Goal: Use online tool/utility: Utilize a website feature to perform a specific function

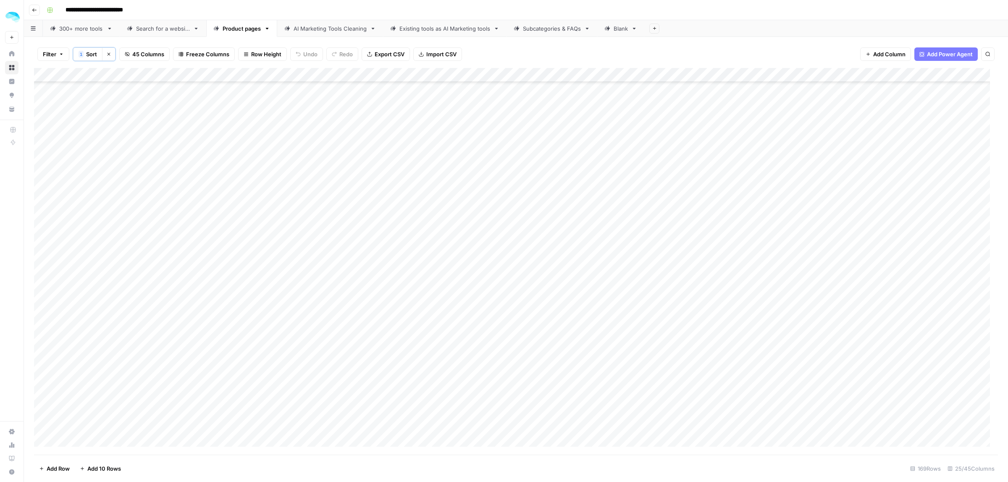
scroll to position [2062, 0]
click at [104, 476] on footer "Add Row Add 10 Rows 169 Rows 25/45 Columns" at bounding box center [516, 468] width 964 height 27
click at [104, 471] on span "Add 10 Rows" at bounding box center [104, 469] width 34 height 8
click at [107, 458] on footer "Add Row Add 10 Rows 179 Rows 25/45 Columns" at bounding box center [516, 468] width 964 height 27
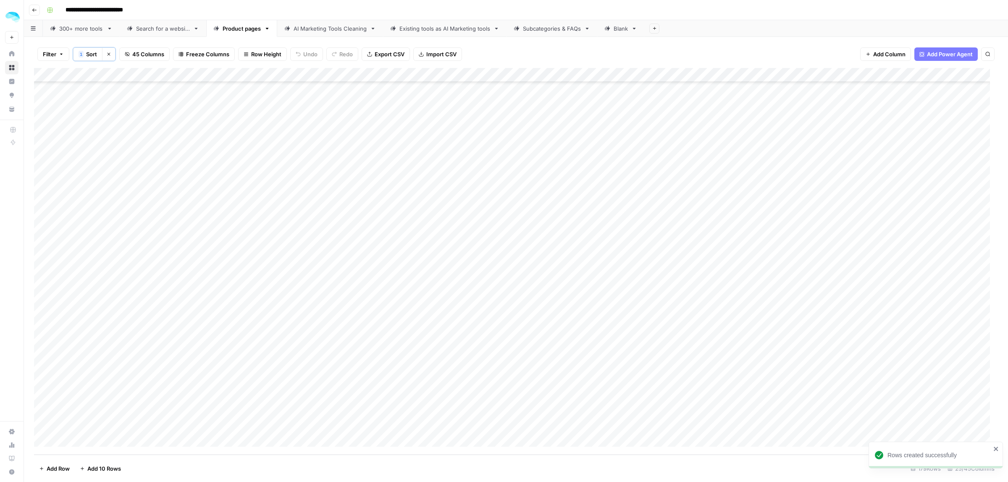
click at [103, 467] on span "Add 10 Rows" at bounding box center [104, 469] width 34 height 8
drag, startPoint x: 101, startPoint y: 462, endPoint x: 103, endPoint y: 467, distance: 5.6
click at [103, 462] on button "Add 10 Rows" at bounding box center [100, 468] width 51 height 13
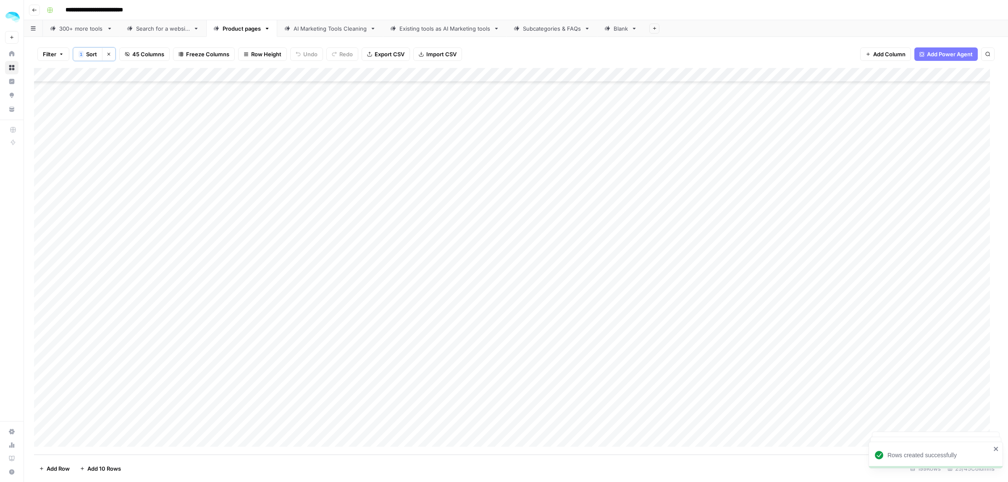
click at [100, 468] on span "Add 10 Rows" at bounding box center [104, 469] width 34 height 8
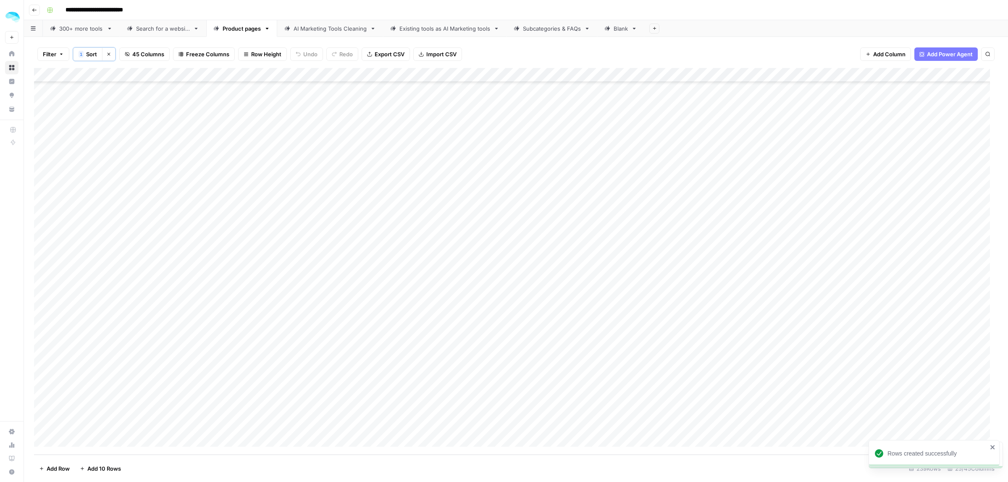
click at [100, 468] on span "Add 10 Rows" at bounding box center [104, 469] width 34 height 8
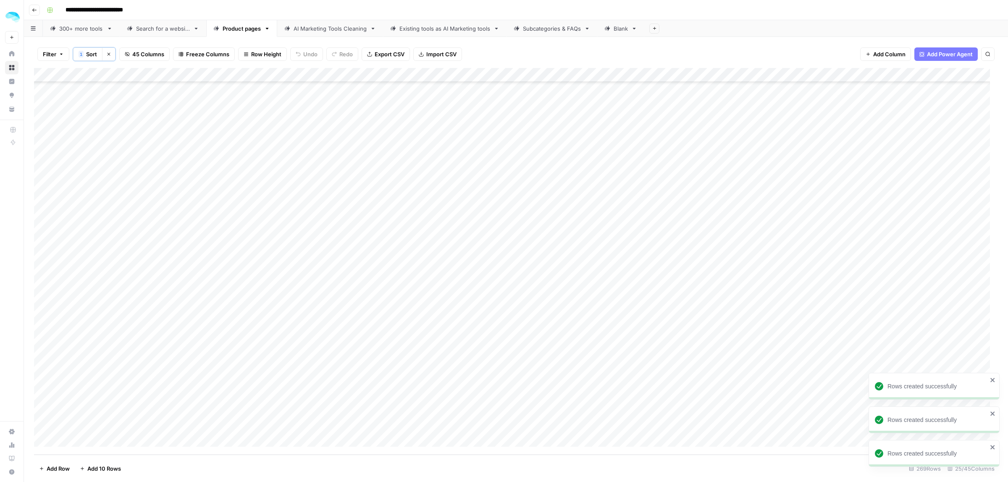
click at [109, 467] on span "Add 10 Rows" at bounding box center [104, 469] width 34 height 8
click at [49, 466] on span "Add Row" at bounding box center [58, 469] width 23 height 8
click at [52, 467] on span "Add Row" at bounding box center [58, 469] width 23 height 8
click at [55, 467] on span "Add Row" at bounding box center [58, 469] width 23 height 8
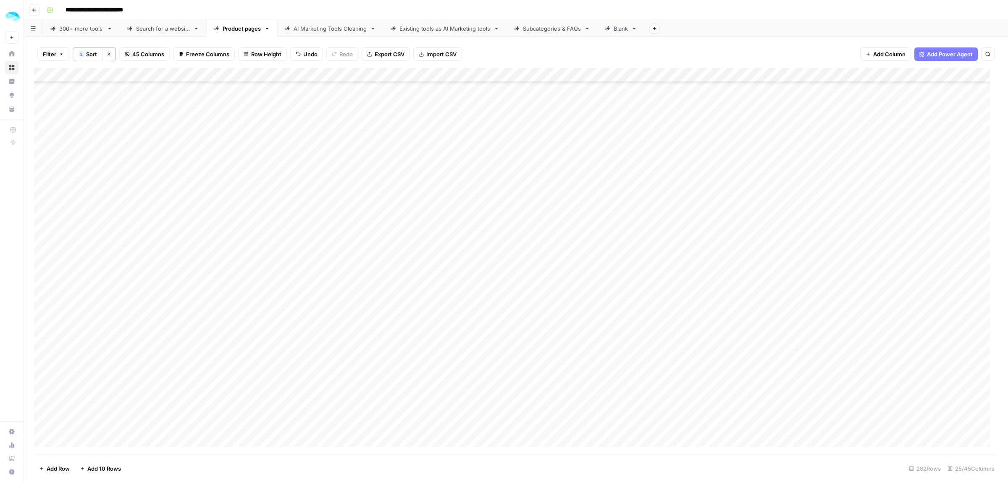
scroll to position [3676, 0]
click at [93, 472] on span "Add 10 Rows" at bounding box center [104, 469] width 34 height 8
click at [103, 467] on span "Add 10 Rows" at bounding box center [104, 469] width 34 height 8
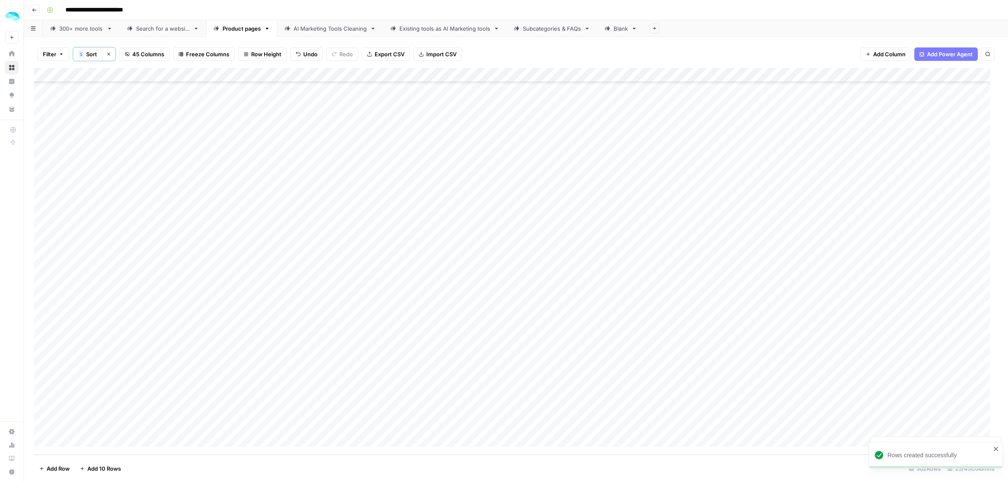
click at [103, 467] on span "Add 10 Rows" at bounding box center [104, 469] width 34 height 8
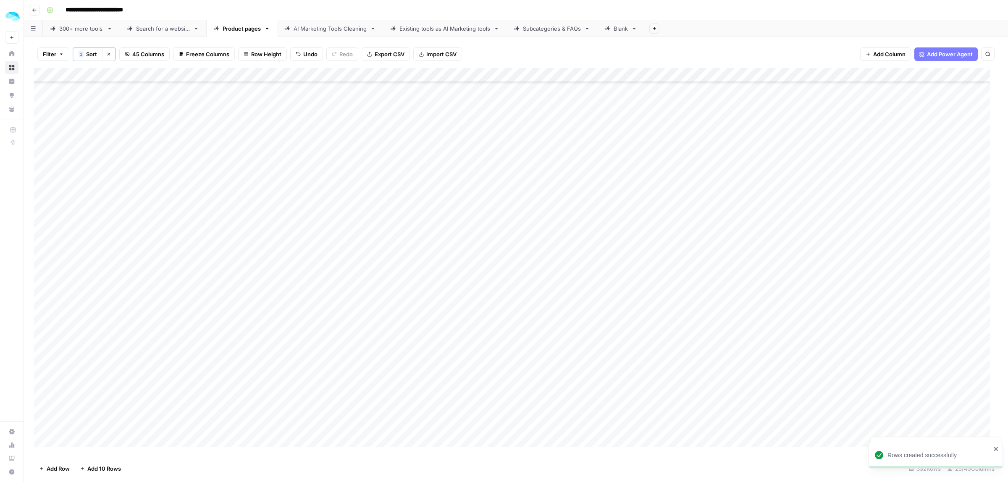
scroll to position [4390, 0]
click at [103, 467] on span "Add 10 Rows" at bounding box center [104, 469] width 34 height 8
click at [101, 465] on span "Add 10 Rows" at bounding box center [104, 469] width 34 height 8
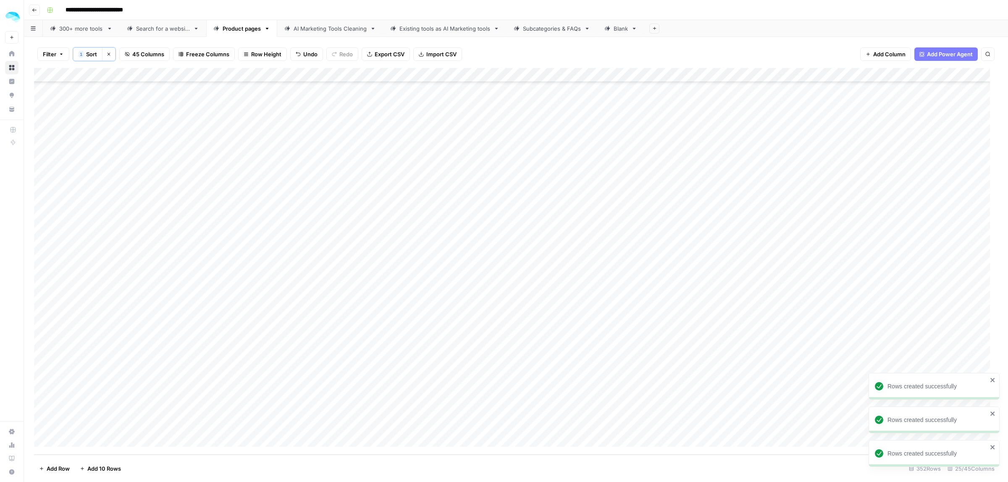
click at [101, 465] on span "Add 10 Rows" at bounding box center [104, 469] width 34 height 8
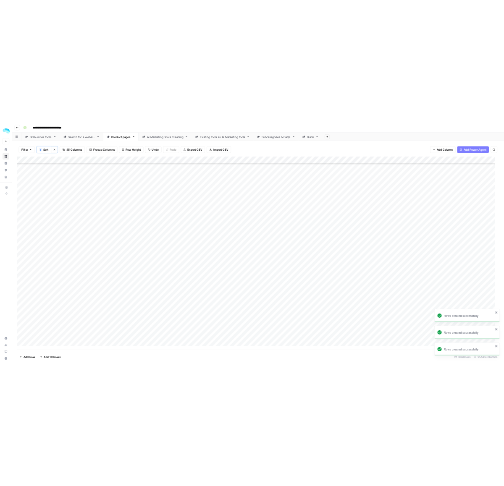
scroll to position [2224, 0]
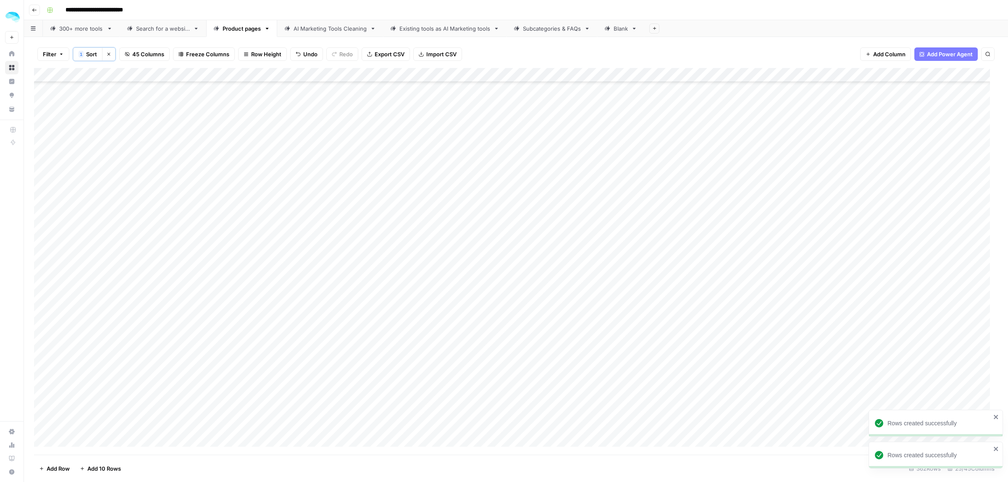
click at [995, 449] on icon "close" at bounding box center [996, 449] width 4 height 4
click at [994, 417] on icon "close" at bounding box center [996, 417] width 6 height 7
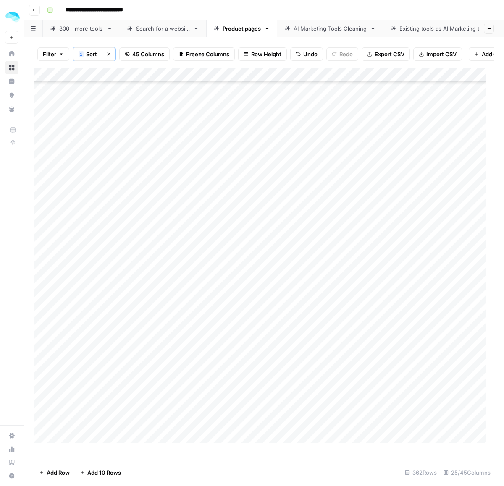
click at [89, 288] on div "Add Column" at bounding box center [264, 259] width 460 height 383
click at [99, 320] on div "Add Column" at bounding box center [264, 259] width 460 height 383
click at [97, 333] on div "Add Column" at bounding box center [264, 259] width 460 height 383
click at [105, 290] on div "Add Column" at bounding box center [264, 259] width 460 height 383
click at [85, 385] on div "Add Column" at bounding box center [264, 259] width 460 height 383
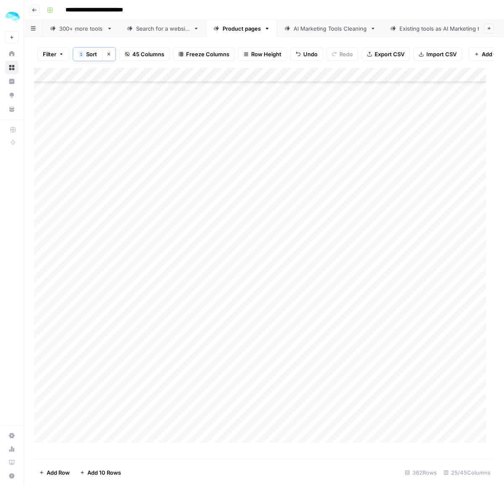
scroll to position [2434, 0]
click at [88, 232] on div "Add Column" at bounding box center [264, 259] width 460 height 383
click at [90, 265] on div "Add Column" at bounding box center [264, 259] width 460 height 383
click at [76, 280] on div "Add Column" at bounding box center [264, 259] width 460 height 383
click at [84, 320] on div "Add Column" at bounding box center [264, 259] width 460 height 383
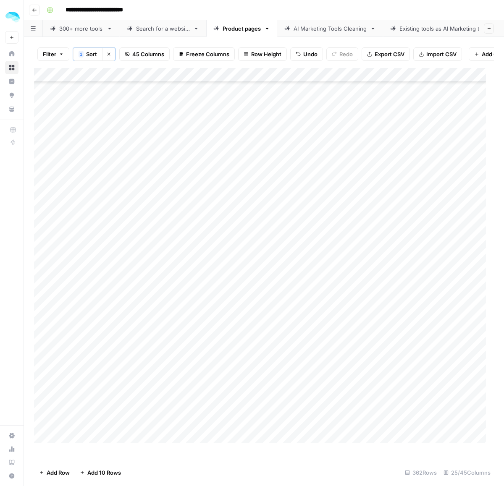
click at [81, 349] on div "Add Column" at bounding box center [264, 259] width 460 height 383
click at [114, 389] on div "Add Column" at bounding box center [264, 259] width 460 height 383
click at [81, 304] on div "Add Column" at bounding box center [264, 259] width 460 height 383
click at [94, 323] on div "Add Column" at bounding box center [264, 259] width 460 height 383
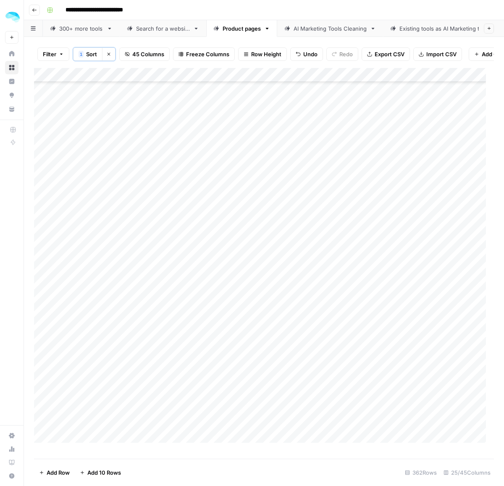
click at [80, 395] on div "Add Column" at bounding box center [264, 259] width 460 height 383
click at [89, 305] on div "Add Column" at bounding box center [264, 259] width 460 height 383
drag, startPoint x: 99, startPoint y: 179, endPoint x: 99, endPoint y: 171, distance: 7.6
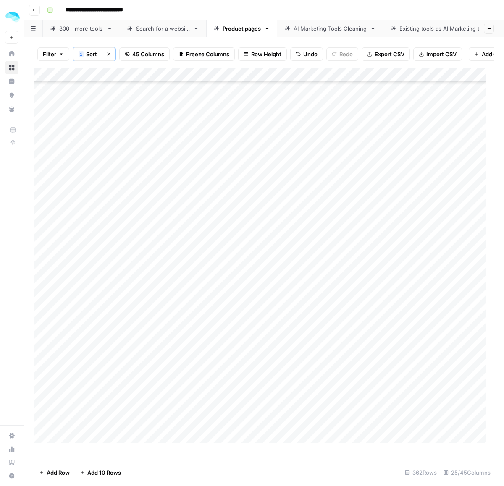
click at [99, 179] on div "Add Column" at bounding box center [264, 259] width 460 height 383
click at [99, 171] on div "Add Column" at bounding box center [264, 259] width 460 height 383
click at [101, 236] on div "Add Column" at bounding box center [264, 259] width 460 height 383
click at [99, 231] on div "Add Column" at bounding box center [264, 259] width 460 height 383
click at [97, 289] on div "Add Column" at bounding box center [264, 259] width 460 height 383
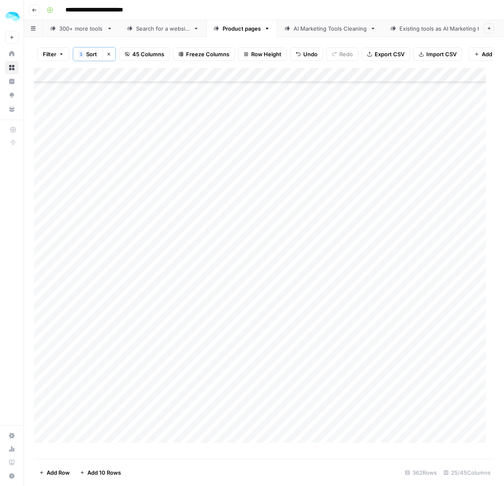
click at [153, 315] on div "Add Column" at bounding box center [264, 259] width 460 height 383
click at [160, 224] on div "Add Column" at bounding box center [264, 259] width 460 height 383
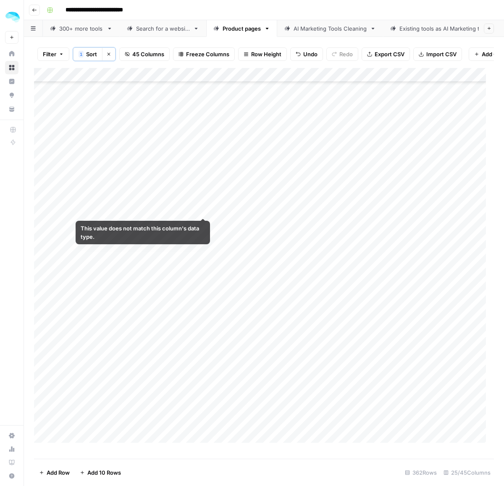
drag, startPoint x: 375, startPoint y: 208, endPoint x: 188, endPoint y: 210, distance: 186.9
click at [188, 210] on div "Add Column" at bounding box center [264, 259] width 460 height 383
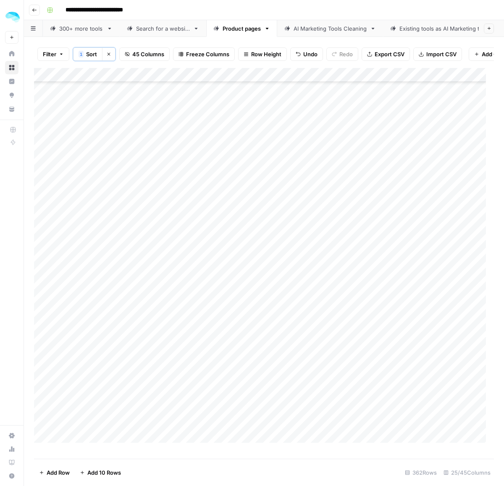
click at [92, 209] on div "Add Column" at bounding box center [264, 259] width 460 height 383
click at [94, 227] on div "Add Column" at bounding box center [264, 259] width 460 height 383
click at [92, 215] on div "Add Column" at bounding box center [264, 259] width 460 height 383
click at [84, 226] on div "Add Column" at bounding box center [264, 259] width 460 height 383
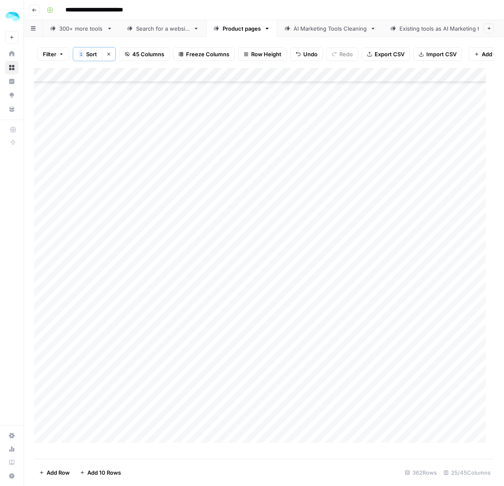
click at [98, 174] on div "Add Column" at bounding box center [264, 259] width 460 height 383
click at [149, 158] on div "Add Column" at bounding box center [264, 259] width 460 height 383
click at [99, 192] on div "Add Column" at bounding box center [264, 259] width 460 height 383
click at [105, 234] on div "Add Column" at bounding box center [264, 259] width 460 height 383
click at [83, 307] on div "Add Column" at bounding box center [264, 259] width 460 height 383
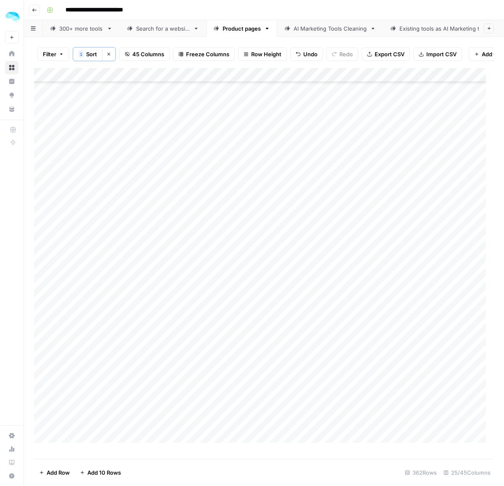
click at [79, 321] on div "Add Column" at bounding box center [264, 259] width 460 height 383
click at [81, 333] on div "Add Column" at bounding box center [264, 259] width 460 height 383
click at [97, 389] on div "Add Column" at bounding box center [264, 259] width 460 height 383
click at [112, 405] on div "Add Column" at bounding box center [264, 259] width 460 height 383
click at [97, 158] on div "Add Column" at bounding box center [264, 259] width 460 height 383
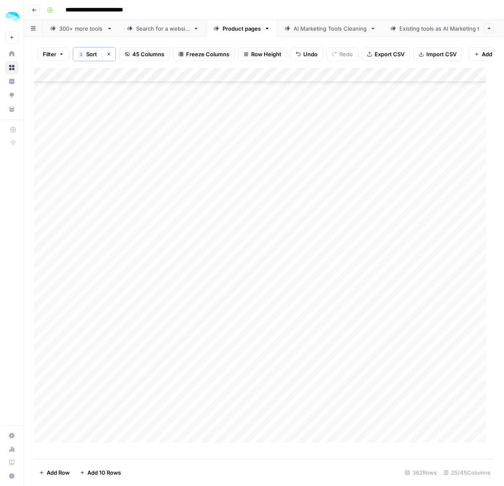
click at [75, 24] on div "300+ more tools" at bounding box center [81, 28] width 44 height 8
click at [72, 439] on div "Add Column" at bounding box center [264, 259] width 460 height 384
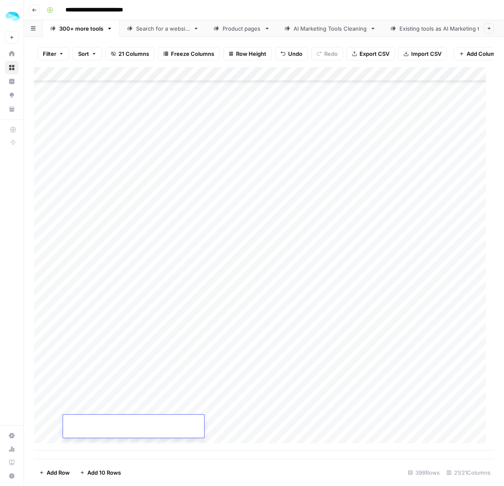
click at [116, 418] on div at bounding box center [133, 425] width 141 height 14
click at [103, 420] on input at bounding box center [133, 425] width 134 height 10
paste input "**********"
type input "**********"
click at [297, 434] on div "Add Column" at bounding box center [264, 259] width 460 height 384
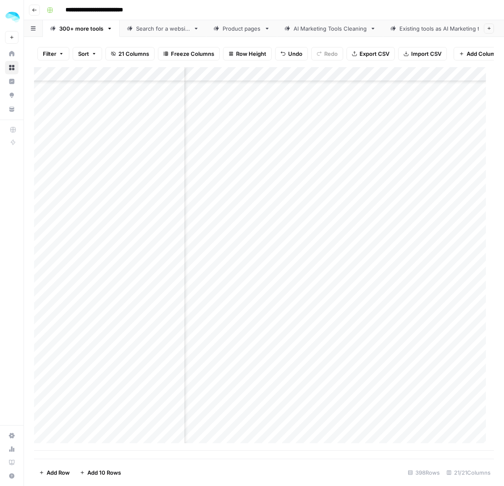
scroll to position [8344, 963]
click at [305, 421] on div "Add Column" at bounding box center [264, 259] width 460 height 384
click at [389, 425] on div "Add Column" at bounding box center [264, 259] width 460 height 384
click at [223, 423] on div "Add Column" at bounding box center [264, 259] width 460 height 384
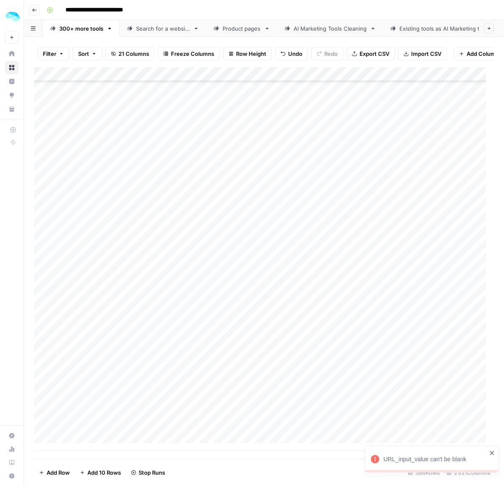
click at [85, 423] on div "Add Column" at bounding box center [264, 259] width 460 height 384
click at [297, 425] on div "Add Column" at bounding box center [264, 259] width 460 height 384
click at [250, 420] on div "Add Column" at bounding box center [264, 259] width 460 height 384
click at [254, 422] on div "Add Column" at bounding box center [264, 259] width 460 height 384
click at [255, 422] on div "Add Column" at bounding box center [264, 259] width 460 height 384
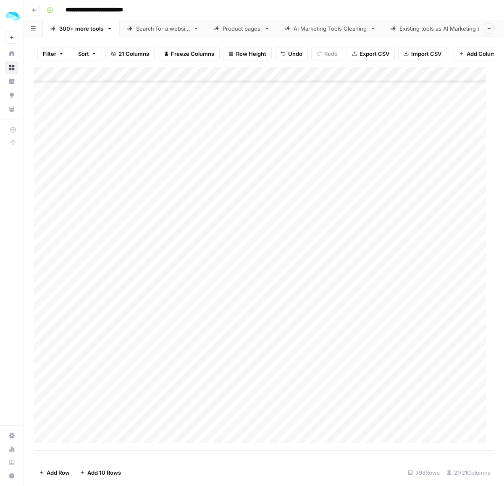
click at [386, 423] on div "Add Column" at bounding box center [264, 259] width 460 height 384
click at [278, 424] on div "Add Column" at bounding box center [264, 259] width 460 height 384
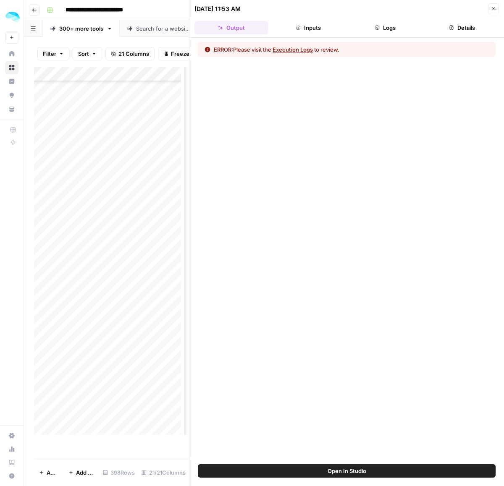
click at [314, 29] on button "Inputs" at bounding box center [308, 27] width 74 height 13
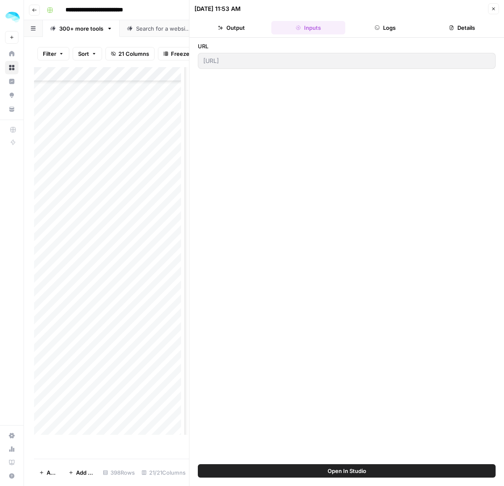
click at [379, 29] on icon "button" at bounding box center [377, 27] width 5 height 5
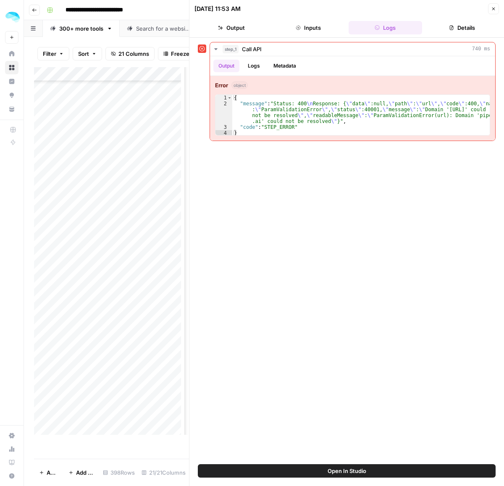
click at [101, 421] on div "Add Column" at bounding box center [111, 255] width 155 height 376
click at [39, 427] on div "Add Column" at bounding box center [111, 255] width 155 height 376
click at [42, 427] on div "Add Column" at bounding box center [111, 255] width 155 height 376
click at [49, 469] on span "Delete 1 Row" at bounding box center [51, 473] width 25 height 8
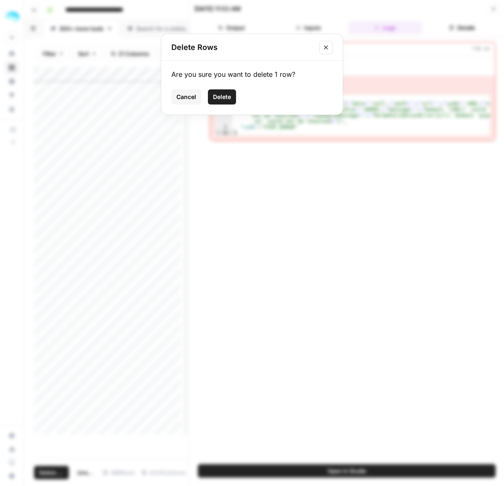
click at [221, 101] on button "Delete" at bounding box center [222, 96] width 28 height 15
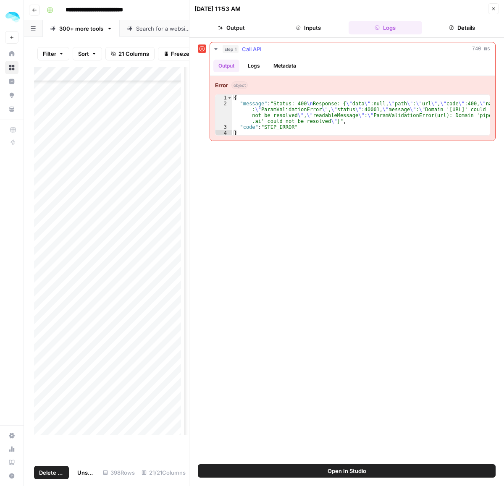
scroll to position [8322, 151]
click at [494, 9] on icon "button" at bounding box center [493, 8] width 5 height 5
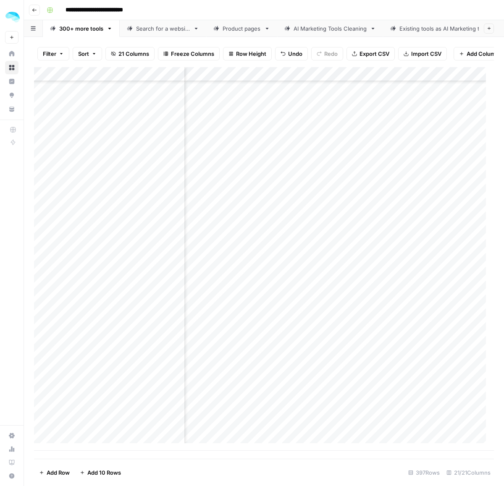
click at [232, 26] on div "Product pages" at bounding box center [242, 28] width 38 height 8
click at [42, 299] on div "Add Column" at bounding box center [264, 259] width 460 height 383
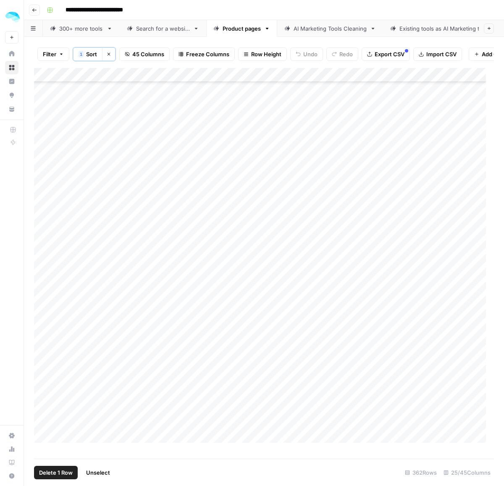
click at [47, 475] on span "Delete 1 Row" at bounding box center [56, 473] width 34 height 8
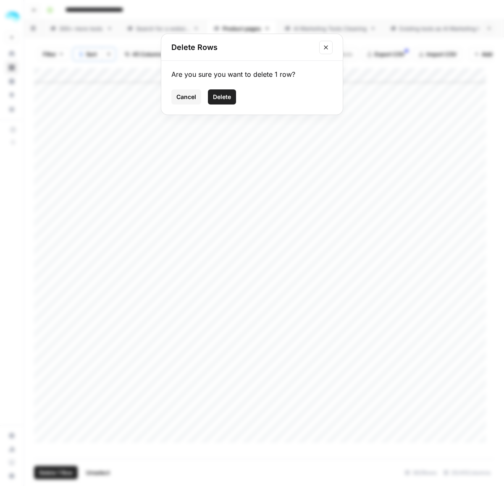
click at [229, 97] on span "Delete" at bounding box center [222, 97] width 18 height 8
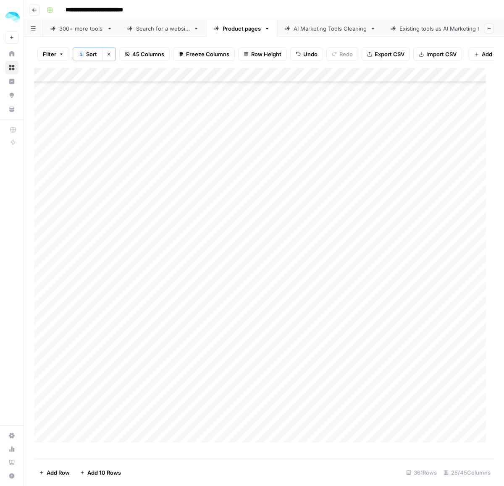
scroll to position [2835, 0]
click at [104, 173] on div "Add Column" at bounding box center [264, 259] width 460 height 383
click at [83, 221] on div "Add Column" at bounding box center [264, 259] width 460 height 383
click at [81, 236] on div "Add Column" at bounding box center [264, 259] width 460 height 383
click at [85, 307] on div "Add Column" at bounding box center [264, 259] width 460 height 383
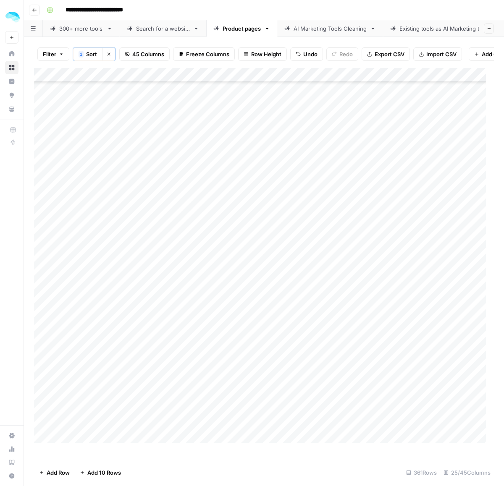
click at [95, 330] on div "Add Column" at bounding box center [264, 259] width 460 height 383
click at [82, 332] on div "Add Column" at bounding box center [264, 259] width 460 height 383
click at [79, 415] on div "Add Column" at bounding box center [264, 259] width 460 height 383
click at [87, 282] on div "Add Column" at bounding box center [264, 259] width 460 height 383
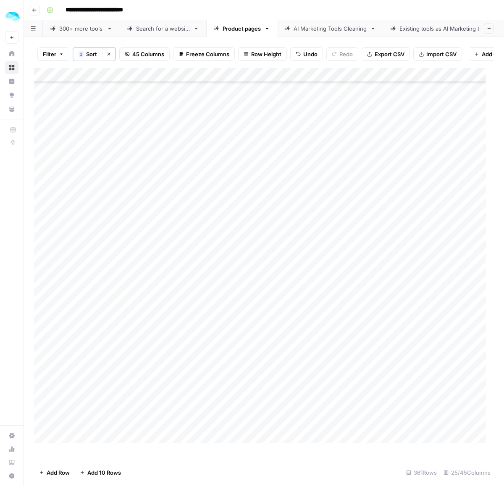
click at [89, 269] on div "Add Column" at bounding box center [264, 259] width 460 height 383
click at [97, 286] on div "Add Column" at bounding box center [264, 259] width 460 height 383
click at [89, 247] on div "Add Column" at bounding box center [264, 259] width 460 height 383
drag, startPoint x: 97, startPoint y: 307, endPoint x: 95, endPoint y: 312, distance: 4.7
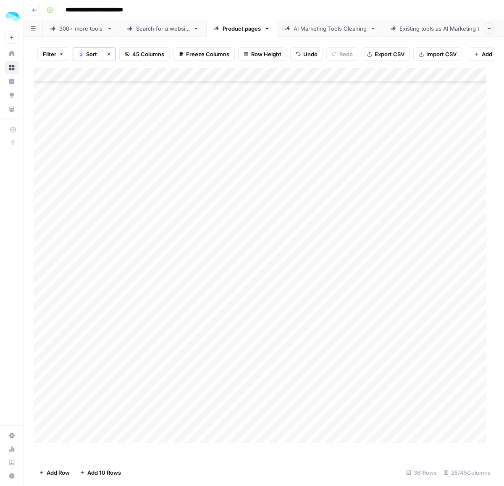
click at [97, 307] on div "Add Column" at bounding box center [264, 259] width 460 height 383
click at [89, 322] on div "Add Column" at bounding box center [264, 259] width 460 height 383
click at [93, 371] on div "Add Column" at bounding box center [264, 259] width 460 height 383
click at [86, 358] on div "Add Column" at bounding box center [264, 259] width 460 height 383
click at [87, 381] on div "Add Column" at bounding box center [264, 259] width 460 height 383
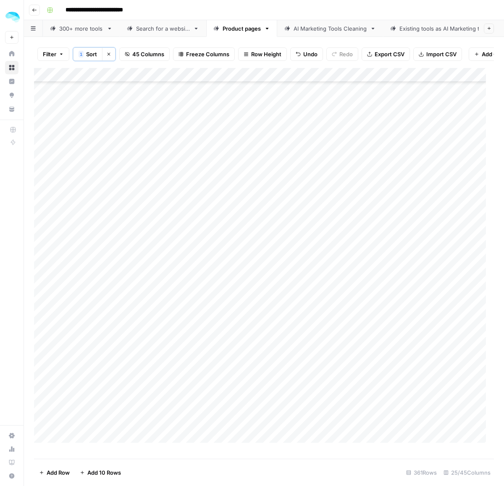
scroll to position [3255, 0]
click at [82, 285] on div "Add Column" at bounding box center [264, 259] width 460 height 383
click at [100, 291] on div "Add Column" at bounding box center [264, 259] width 460 height 383
click at [105, 362] on div "Add Column" at bounding box center [264, 259] width 460 height 383
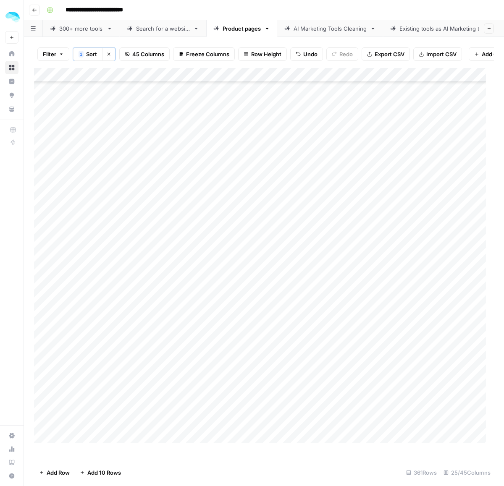
click at [107, 390] on div "Add Column" at bounding box center [264, 259] width 460 height 383
click at [84, 315] on div "Add Column" at bounding box center [264, 259] width 460 height 383
click at [103, 357] on div "Add Column" at bounding box center [264, 259] width 460 height 383
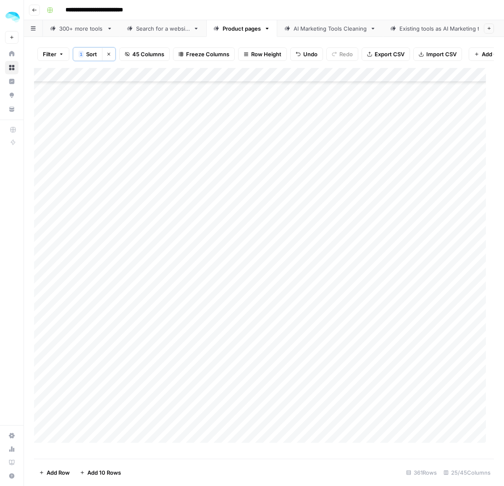
click at [87, 265] on div "Add Column" at bounding box center [264, 259] width 460 height 383
click at [82, 309] on div "Add Column" at bounding box center [264, 259] width 460 height 383
click at [101, 328] on div "Add Column" at bounding box center [264, 259] width 460 height 383
click at [45, 215] on div "Add Column" at bounding box center [264, 259] width 460 height 383
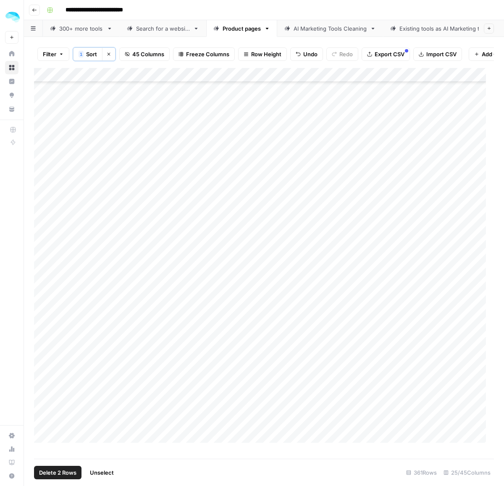
click at [43, 229] on div "Add Column" at bounding box center [264, 259] width 460 height 383
click at [39, 246] on div "Add Column" at bounding box center [264, 259] width 460 height 383
click at [42, 255] on div "Add Column" at bounding box center [264, 259] width 460 height 383
click at [43, 272] on div "Add Column" at bounding box center [264, 259] width 460 height 383
drag, startPoint x: 45, startPoint y: 289, endPoint x: 45, endPoint y: 297, distance: 8.0
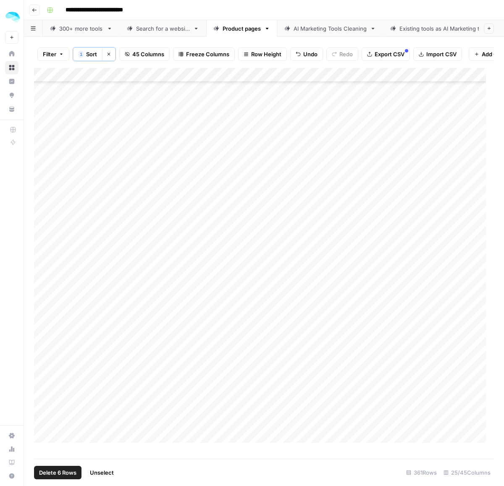
click at [45, 291] on div "Add Column" at bounding box center [264, 259] width 460 height 383
click at [43, 307] on div "Add Column" at bounding box center [264, 259] width 460 height 383
drag, startPoint x: 42, startPoint y: 318, endPoint x: 42, endPoint y: 323, distance: 5.0
click at [42, 319] on div "Add Column" at bounding box center [264, 259] width 460 height 383
drag, startPoint x: 43, startPoint y: 332, endPoint x: 43, endPoint y: 339, distance: 6.3
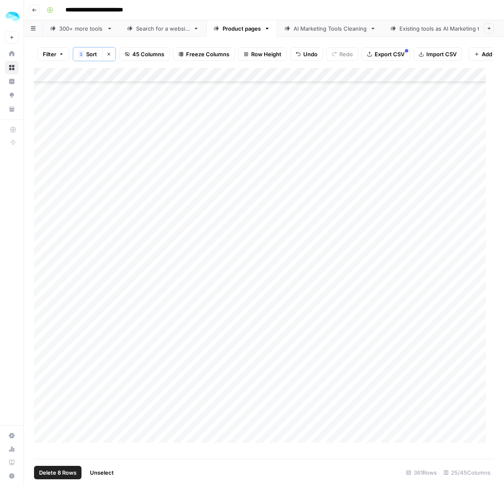
click at [43, 333] on div "Add Column" at bounding box center [264, 259] width 460 height 383
click at [43, 343] on div "Add Column" at bounding box center [264, 259] width 460 height 383
drag, startPoint x: 41, startPoint y: 357, endPoint x: 41, endPoint y: 364, distance: 7.1
click at [41, 357] on div "Add Column" at bounding box center [264, 259] width 460 height 383
click at [41, 370] on div "Add Column" at bounding box center [264, 259] width 460 height 383
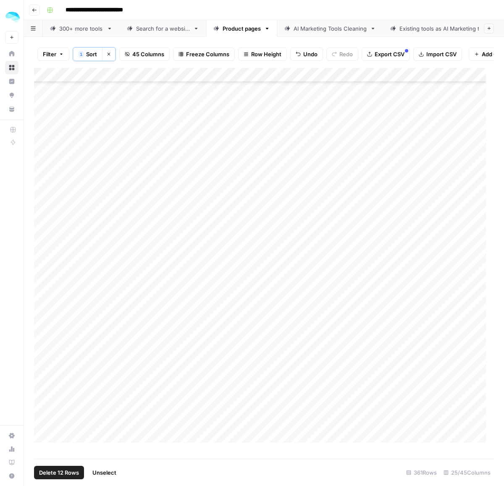
click at [41, 387] on div "Add Column" at bounding box center [264, 259] width 460 height 383
click at [42, 402] on div "Add Column" at bounding box center [264, 259] width 460 height 383
click at [40, 260] on div "Add Column" at bounding box center [264, 259] width 460 height 383
click at [41, 280] on div "Add Column" at bounding box center [264, 259] width 460 height 383
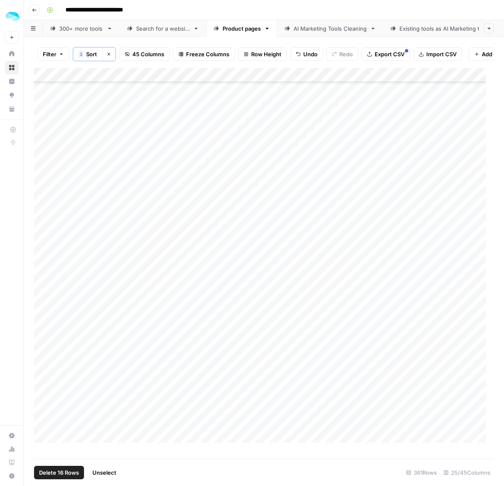
click at [40, 273] on div "Add Column" at bounding box center [264, 259] width 460 height 383
click at [45, 301] on div "Add Column" at bounding box center [264, 259] width 460 height 383
click at [42, 314] on div "Add Column" at bounding box center [264, 259] width 460 height 383
click at [43, 329] on div "Add Column" at bounding box center [264, 259] width 460 height 383
click at [43, 348] on div "Add Column" at bounding box center [264, 259] width 460 height 383
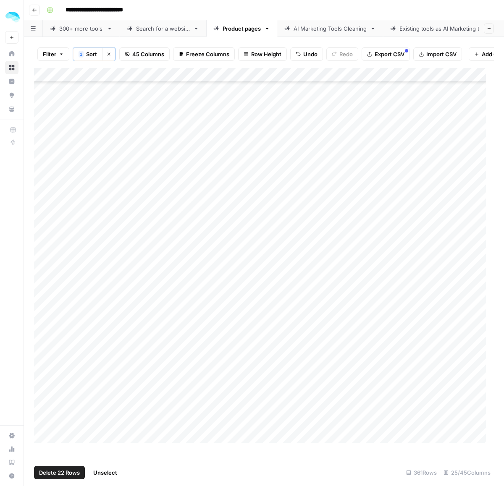
click at [41, 356] on div "Add Column" at bounding box center [264, 259] width 460 height 383
click at [40, 375] on div "Add Column" at bounding box center [264, 259] width 460 height 383
drag, startPoint x: 40, startPoint y: 387, endPoint x: 41, endPoint y: 397, distance: 10.1
click at [40, 387] on div "Add Column" at bounding box center [264, 259] width 460 height 383
click at [42, 399] on div "Add Column" at bounding box center [264, 259] width 460 height 383
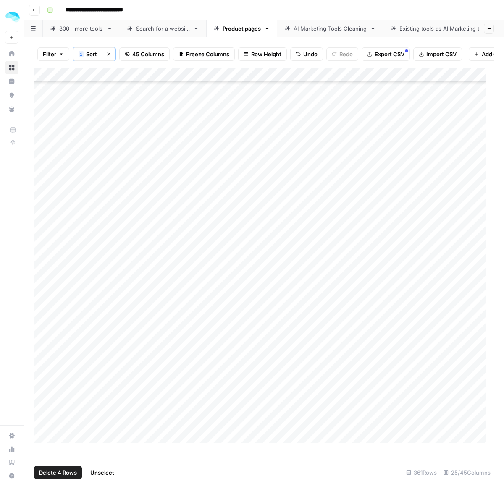
drag, startPoint x: 42, startPoint y: 417, endPoint x: 43, endPoint y: 451, distance: 34.0
click at [43, 451] on div "Add Column" at bounding box center [264, 259] width 460 height 383
drag, startPoint x: 41, startPoint y: 270, endPoint x: 46, endPoint y: 468, distance: 198.7
click at [39, 482] on div "Filter 1 Sort Clear sorts 45 Columns Freeze Columns Row Height Undo Redo Export…" at bounding box center [264, 261] width 480 height 449
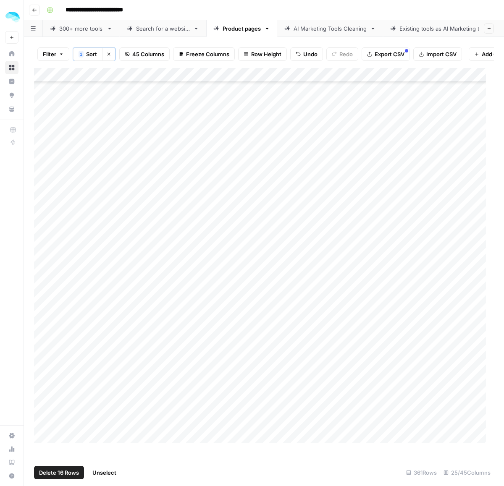
click at [49, 467] on button "Delete 16 Rows" at bounding box center [59, 472] width 50 height 13
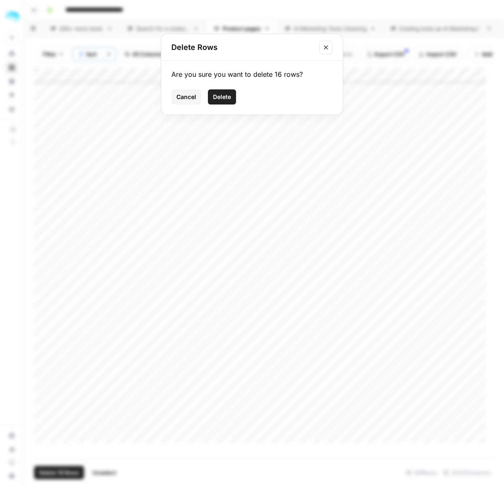
click at [229, 92] on button "Delete" at bounding box center [222, 96] width 28 height 15
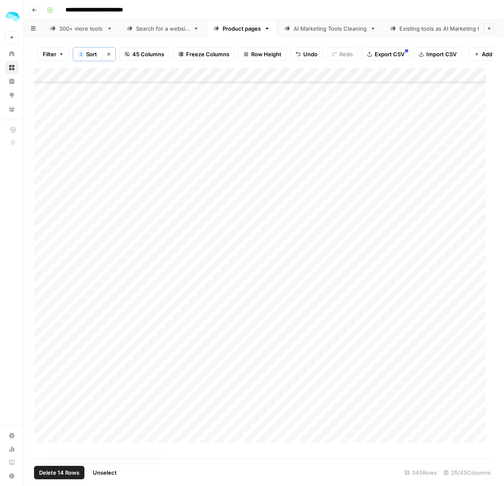
drag, startPoint x: 43, startPoint y: 270, endPoint x: 50, endPoint y: 449, distance: 178.6
click at [50, 449] on div "Add Column" at bounding box center [264, 259] width 460 height 383
click at [64, 465] on footer "Delete 14 Rows Unselect 345 Rows 25/45 Columns" at bounding box center [264, 472] width 460 height 27
click at [64, 472] on span "Delete 14 Rows" at bounding box center [59, 473] width 40 height 8
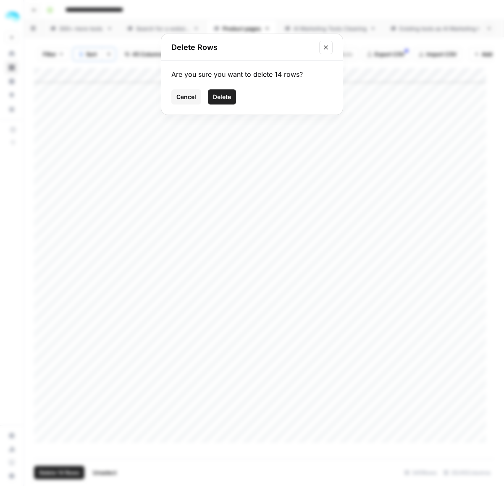
click at [226, 99] on span "Delete" at bounding box center [222, 97] width 18 height 8
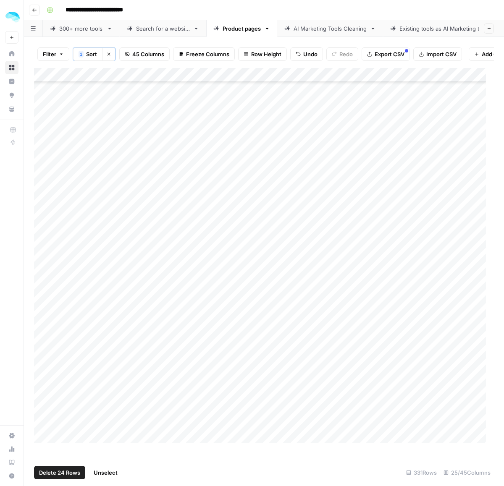
drag, startPoint x: 41, startPoint y: 108, endPoint x: 39, endPoint y: 439, distance: 331.8
click at [35, 438] on div "Add Column" at bounding box center [264, 259] width 460 height 383
click at [57, 477] on span "Delete 24 Rows" at bounding box center [59, 473] width 41 height 8
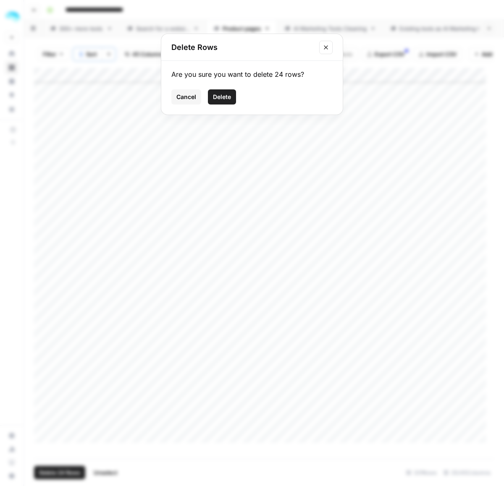
click at [227, 102] on button "Delete" at bounding box center [222, 96] width 28 height 15
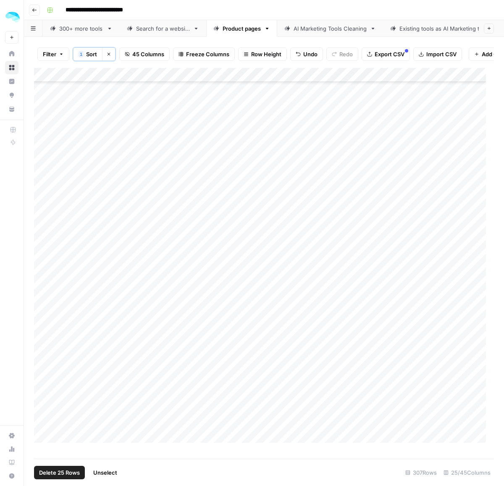
drag, startPoint x: 40, startPoint y: 110, endPoint x: 56, endPoint y: 469, distance: 359.0
click at [55, 471] on div "Filter 1 Sort Clear sorts 45 Columns Freeze Columns Row Height Undo Redo Export…" at bounding box center [264, 261] width 480 height 449
click at [60, 470] on span "Delete 26 Rows" at bounding box center [59, 473] width 41 height 8
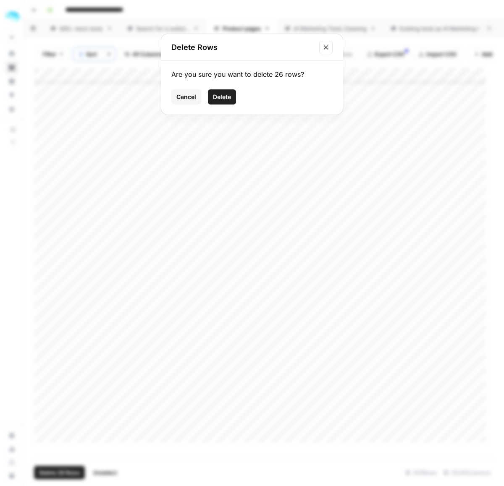
click at [230, 99] on span "Delete" at bounding box center [222, 97] width 18 height 8
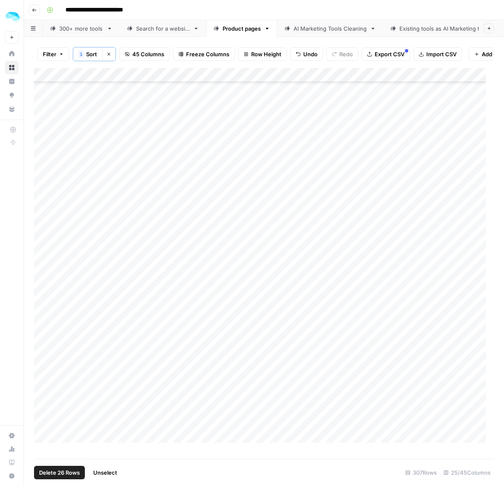
scroll to position [3666, 0]
drag, startPoint x: 43, startPoint y: 330, endPoint x: 45, endPoint y: 442, distance: 112.2
click at [45, 442] on div "Add Column" at bounding box center [264, 259] width 460 height 383
click at [56, 473] on span "Delete 9 Rows" at bounding box center [57, 473] width 37 height 8
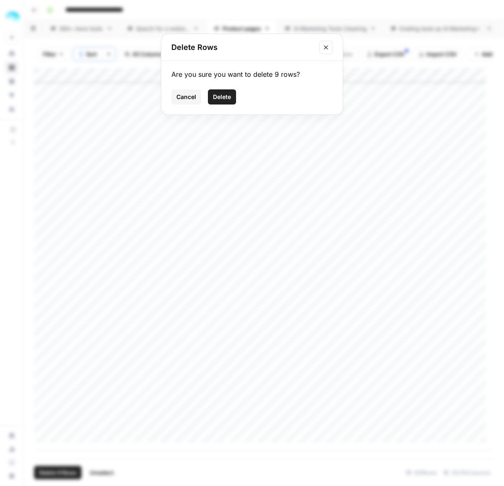
click at [227, 102] on button "Delete" at bounding box center [222, 96] width 28 height 15
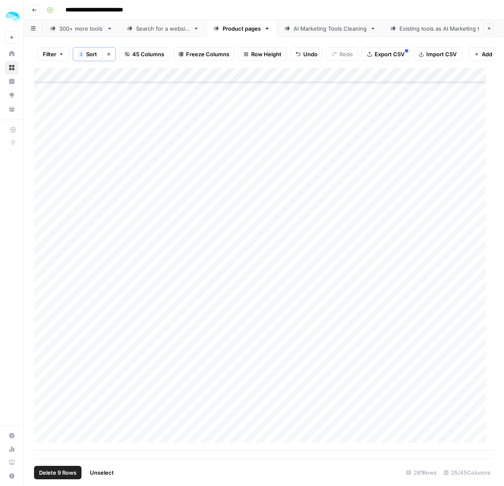
click at [62, 471] on span "Delete 9 Rows" at bounding box center [57, 473] width 37 height 8
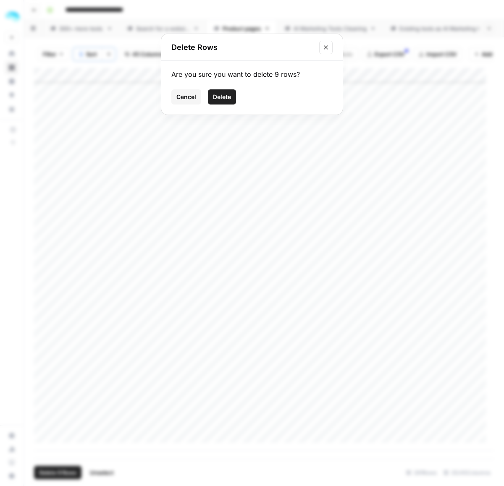
click at [217, 101] on button "Delete" at bounding box center [222, 96] width 28 height 15
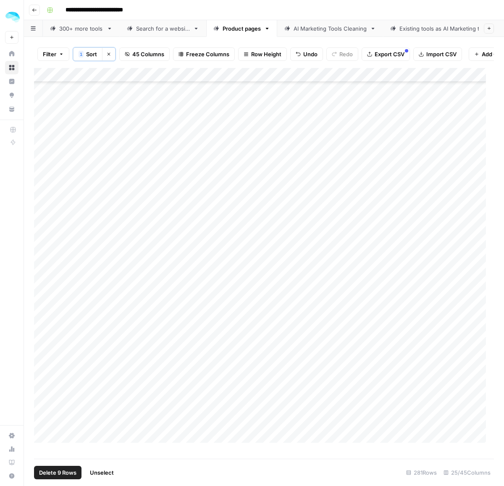
scroll to position [2826, 0]
click at [89, 179] on div "Add Column" at bounding box center [264, 259] width 460 height 383
click at [93, 227] on div "Add Column" at bounding box center [264, 259] width 460 height 383
click at [85, 242] on div "Add Column" at bounding box center [264, 259] width 460 height 383
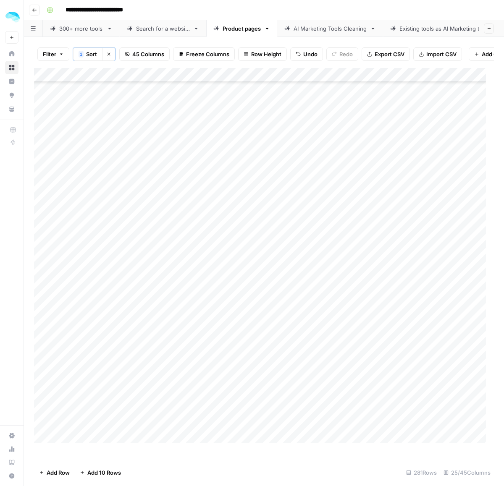
click at [96, 205] on div "Add Column" at bounding box center [264, 259] width 460 height 383
click at [90, 236] on div "Add Column" at bounding box center [264, 259] width 460 height 383
click at [89, 268] on div "Add Column" at bounding box center [264, 259] width 460 height 383
click at [98, 165] on div "Add Column" at bounding box center [264, 259] width 460 height 383
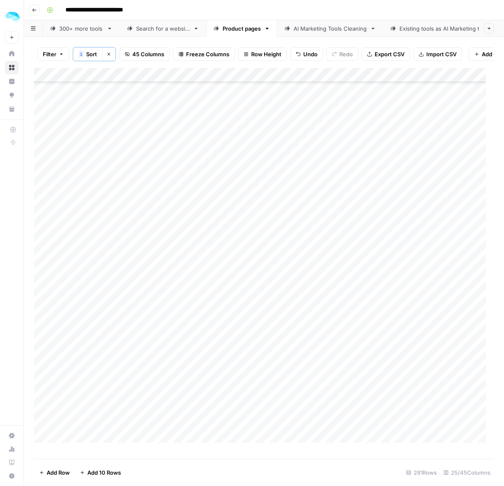
click at [91, 179] on div "Add Column" at bounding box center [264, 259] width 460 height 383
click at [84, 193] on div "Add Column" at bounding box center [264, 259] width 460 height 383
drag, startPoint x: 71, startPoint y: 140, endPoint x: 74, endPoint y: 153, distance: 13.7
click at [71, 140] on div "Add Column" at bounding box center [264, 259] width 460 height 383
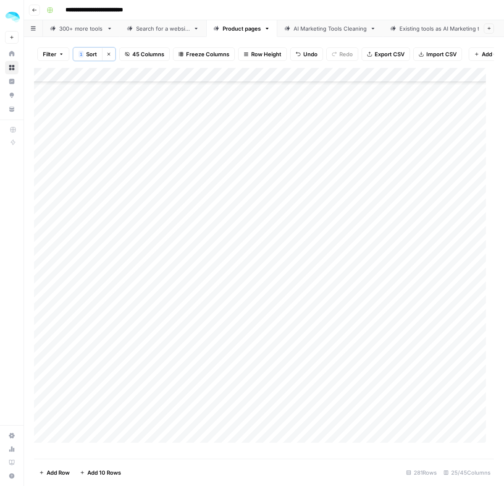
click at [86, 153] on div "Add Column" at bounding box center [264, 259] width 460 height 383
click at [91, 224] on div "Add Column" at bounding box center [264, 259] width 460 height 383
click at [100, 265] on div "Add Column" at bounding box center [264, 259] width 460 height 383
click at [90, 277] on div "Add Column" at bounding box center [264, 259] width 460 height 383
click at [108, 292] on div "Add Column" at bounding box center [264, 259] width 460 height 383
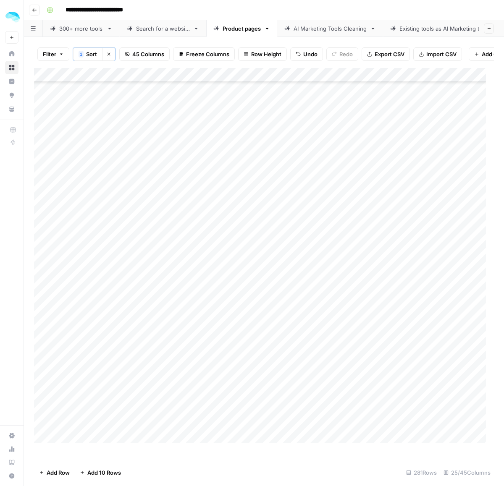
scroll to position [3508, 0]
click at [106, 145] on div "Add Column" at bounding box center [264, 259] width 460 height 383
click at [92, 218] on div "Add Column" at bounding box center [264, 259] width 460 height 383
click at [93, 245] on div "Add Column" at bounding box center [264, 259] width 460 height 383
click at [110, 276] on div "Add Column" at bounding box center [264, 259] width 460 height 383
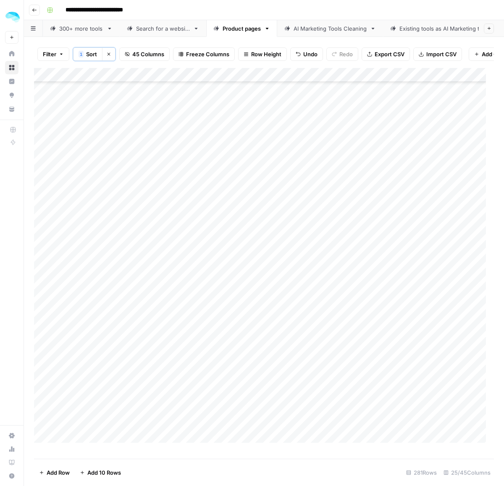
click at [89, 312] on div "Add Column" at bounding box center [264, 259] width 460 height 383
click at [101, 218] on div "Add Column" at bounding box center [264, 259] width 460 height 383
click at [102, 278] on div "Add Column" at bounding box center [264, 259] width 460 height 383
click at [97, 289] on div "Add Column" at bounding box center [264, 259] width 460 height 383
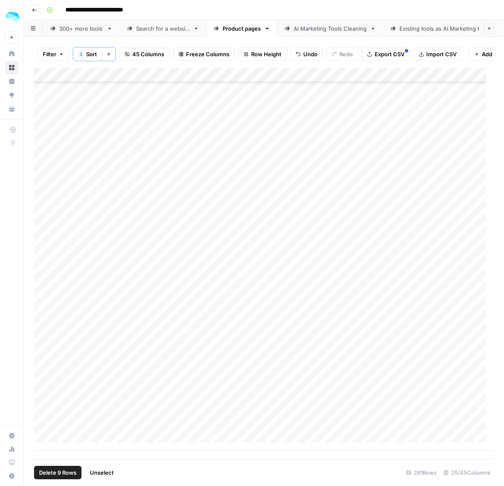
drag, startPoint x: 43, startPoint y: 334, endPoint x: 43, endPoint y: 427, distance: 92.8
click at [44, 429] on div "Add Column" at bounding box center [264, 259] width 460 height 383
click at [68, 475] on span "Delete 8 Rows" at bounding box center [57, 473] width 37 height 8
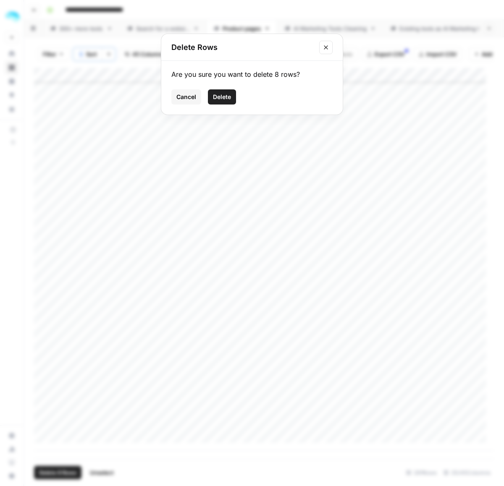
click at [220, 99] on span "Delete" at bounding box center [222, 97] width 18 height 8
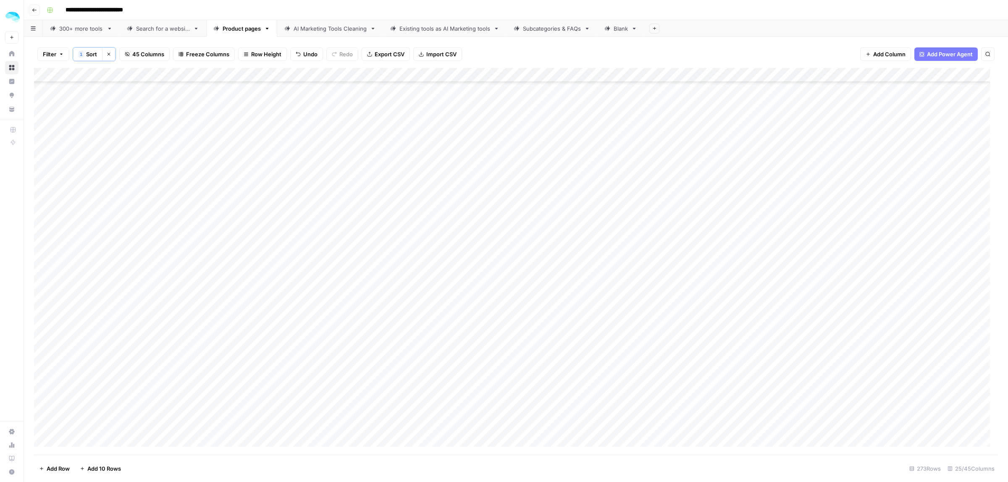
scroll to position [345, 0]
click at [106, 56] on icon "button" at bounding box center [108, 54] width 5 height 5
click at [545, 74] on div "Add Column" at bounding box center [516, 261] width 964 height 388
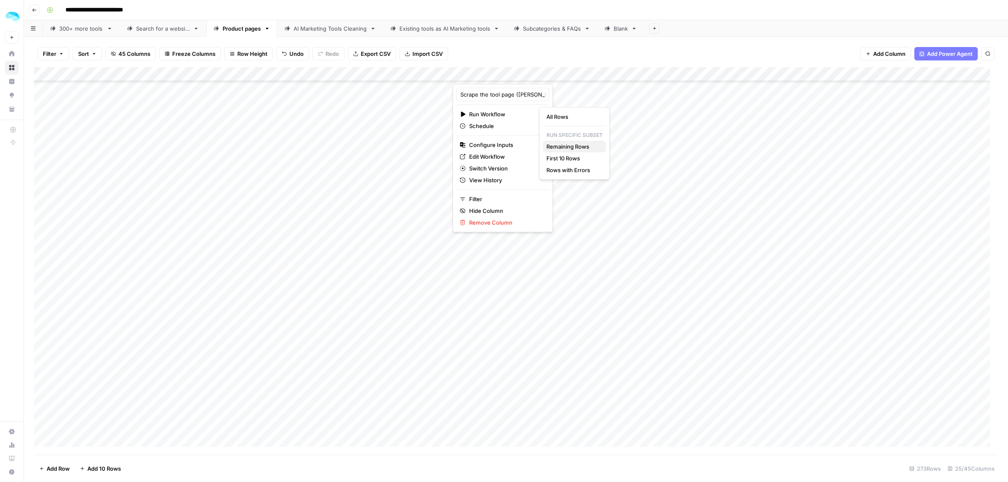
click at [583, 144] on span "Remaining Rows" at bounding box center [572, 146] width 53 height 8
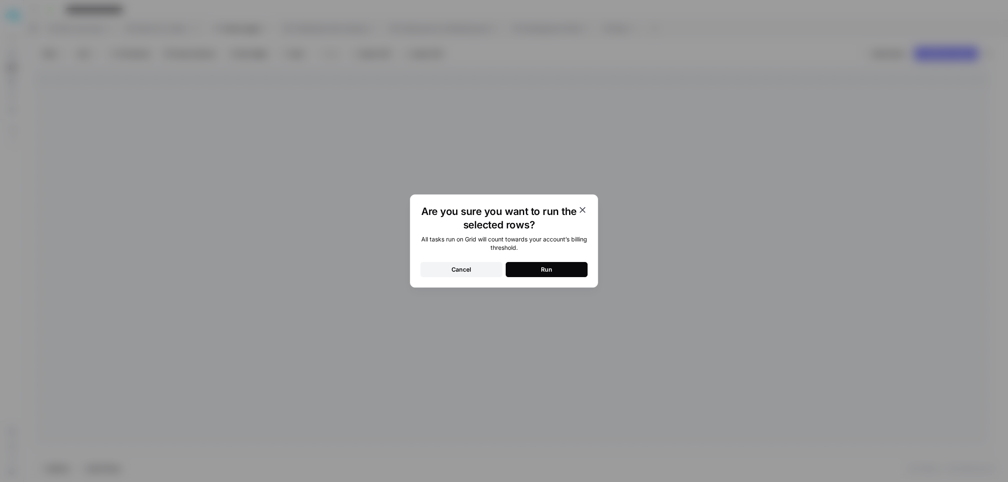
click at [560, 269] on button "Run" at bounding box center [547, 269] width 82 height 15
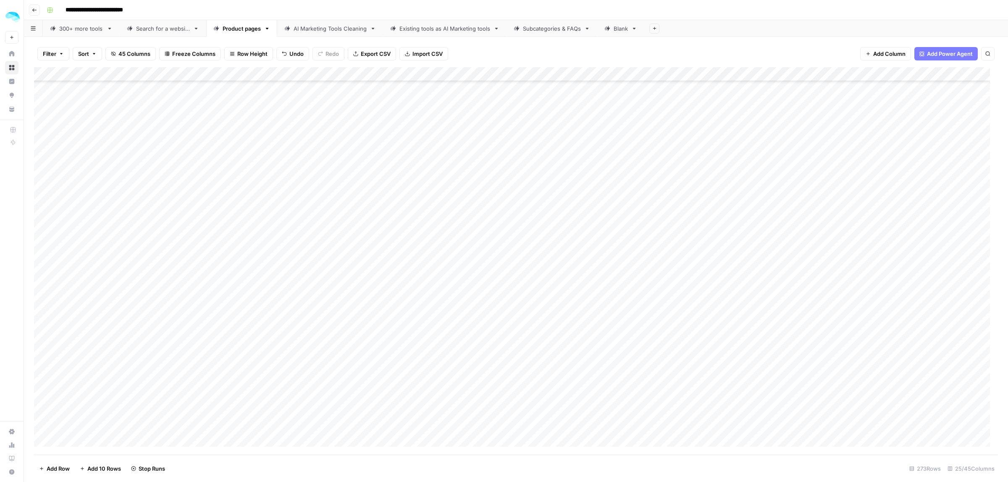
click at [586, 206] on div "Add Column" at bounding box center [516, 261] width 964 height 388
click at [176, 200] on div "Add Column" at bounding box center [516, 261] width 964 height 388
click at [201, 202] on div "Add Column" at bounding box center [516, 261] width 964 height 388
click at [554, 204] on div "Add Column" at bounding box center [516, 261] width 964 height 388
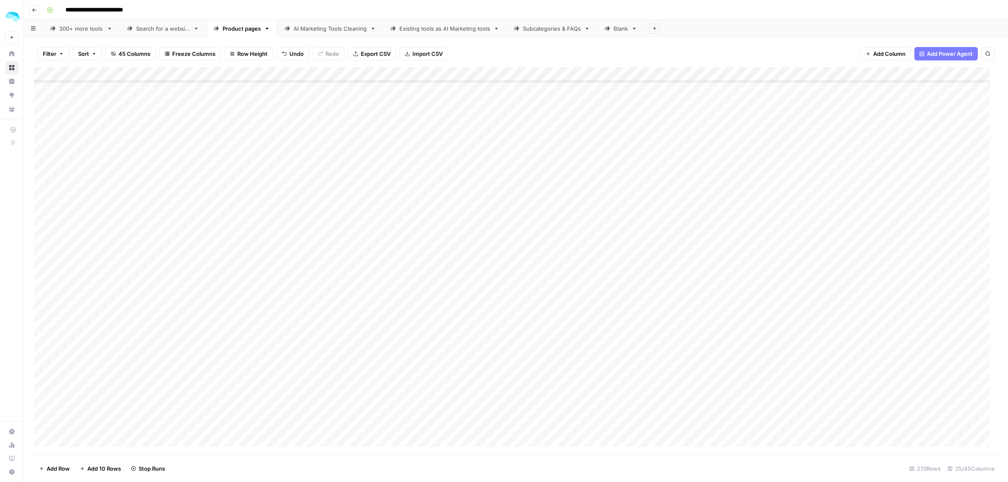
scroll to position [2918, 0]
click at [202, 196] on div "Add Column" at bounding box center [516, 261] width 964 height 388
click at [542, 197] on div "Add Column" at bounding box center [516, 261] width 964 height 388
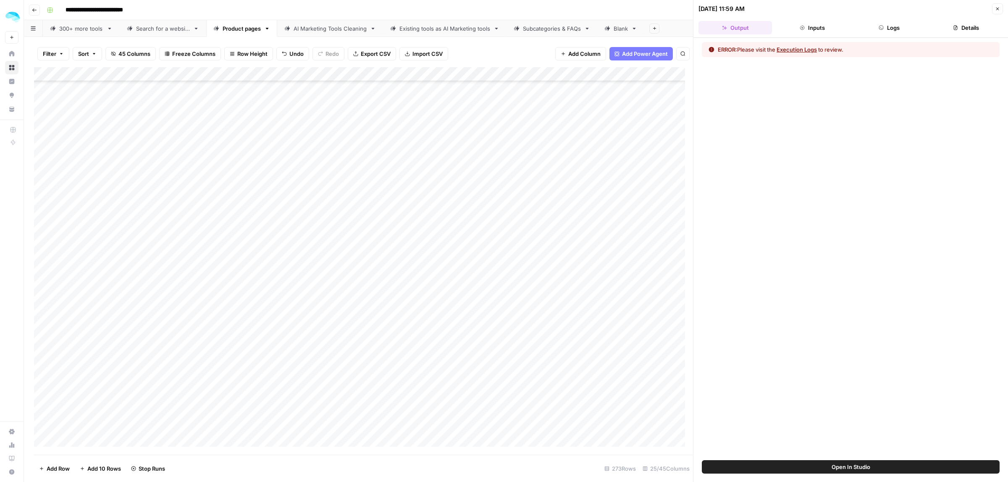
click at [806, 34] on button "Inputs" at bounding box center [812, 27] width 74 height 13
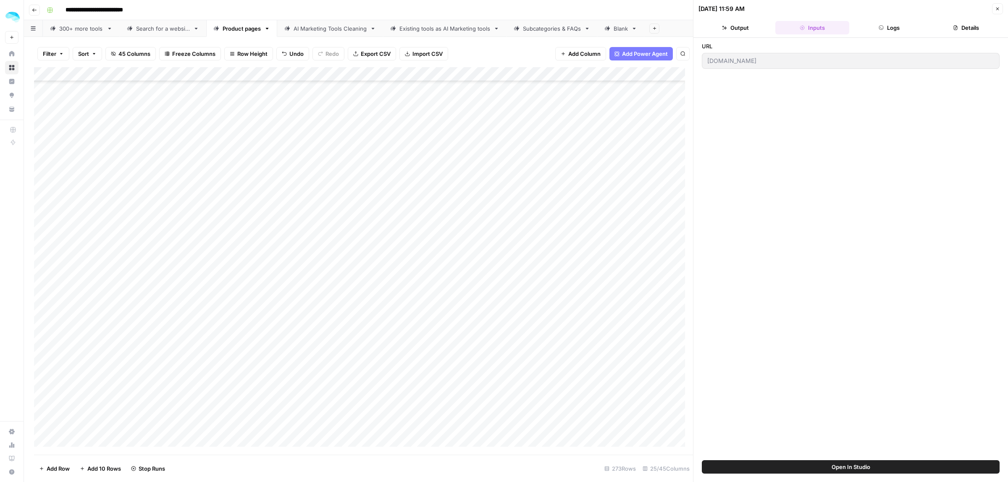
click at [895, 29] on button "Logs" at bounding box center [890, 27] width 74 height 13
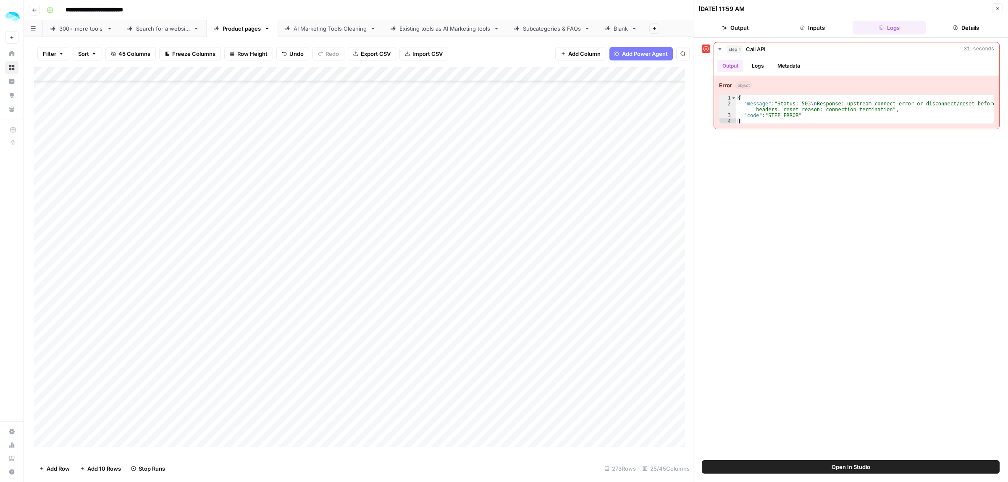
click at [996, 9] on icon "button" at bounding box center [997, 8] width 5 height 5
click at [553, 196] on div "Add Column" at bounding box center [363, 261] width 659 height 388
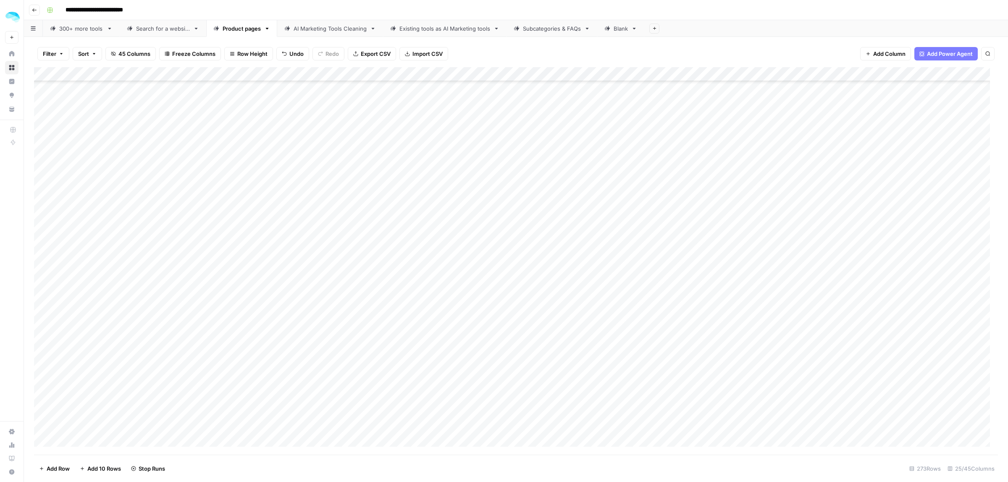
scroll to position [3180, 0]
click at [206, 147] on div "Add Column" at bounding box center [516, 261] width 964 height 388
click at [200, 187] on div "Add Column" at bounding box center [516, 261] width 964 height 388
click at [554, 187] on div "Add Column" at bounding box center [516, 261] width 964 height 388
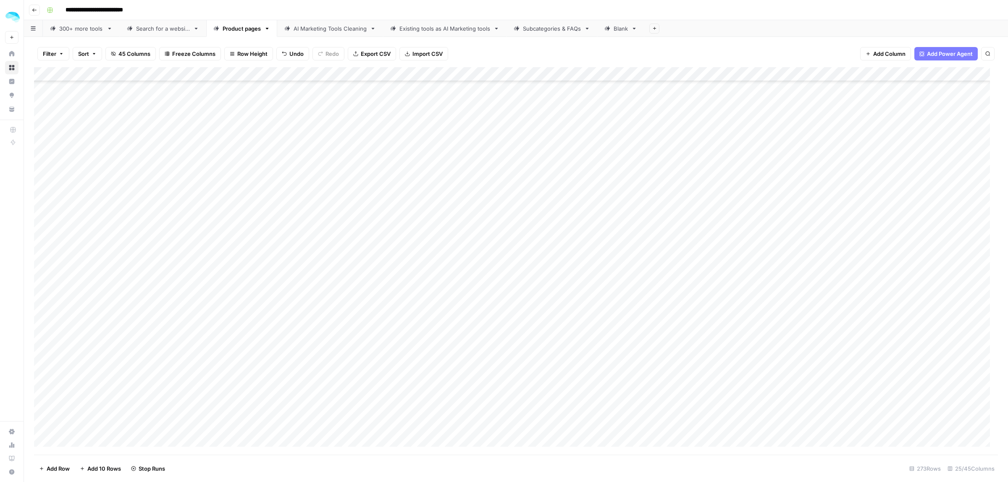
scroll to position [3546, 0]
click at [552, 241] on div "Add Column" at bounding box center [516, 261] width 964 height 388
click at [603, 227] on div "Add Column" at bounding box center [516, 261] width 964 height 388
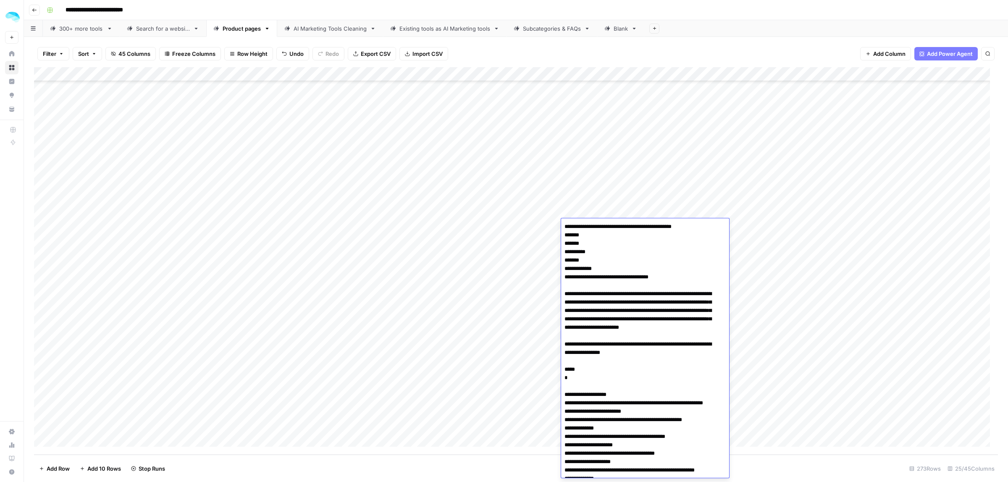
scroll to position [510, 0]
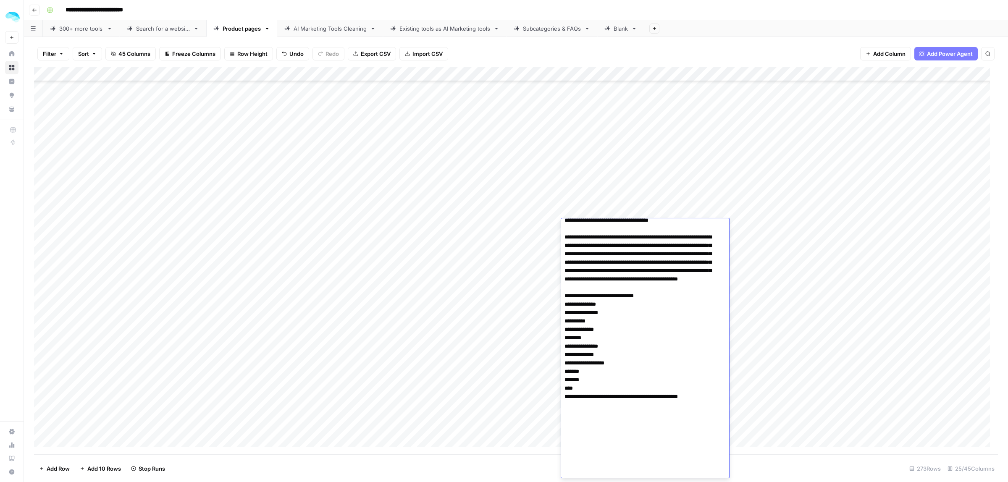
click at [666, 208] on div "Add Column" at bounding box center [516, 261] width 964 height 388
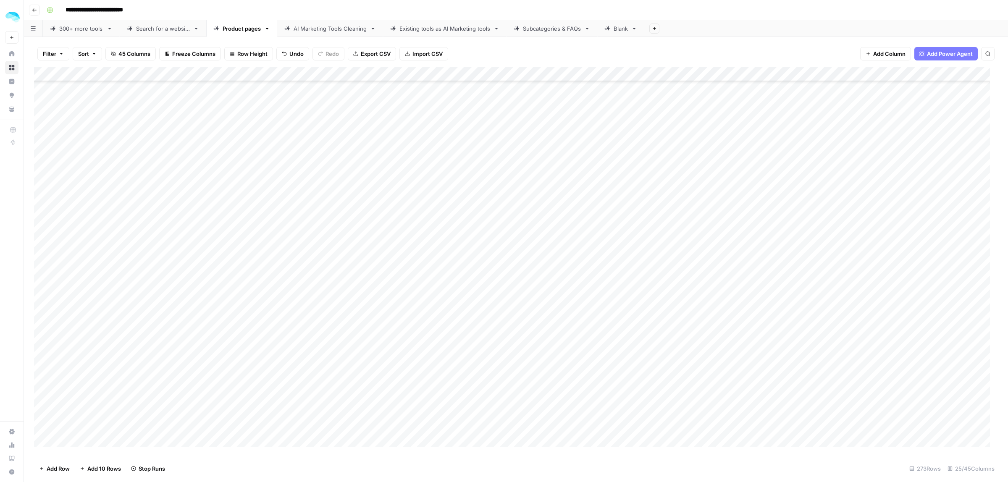
scroll to position [2391, 0]
click at [591, 129] on div "Add Column" at bounding box center [516, 261] width 964 height 388
click at [554, 294] on div "Add Column" at bounding box center [516, 261] width 964 height 388
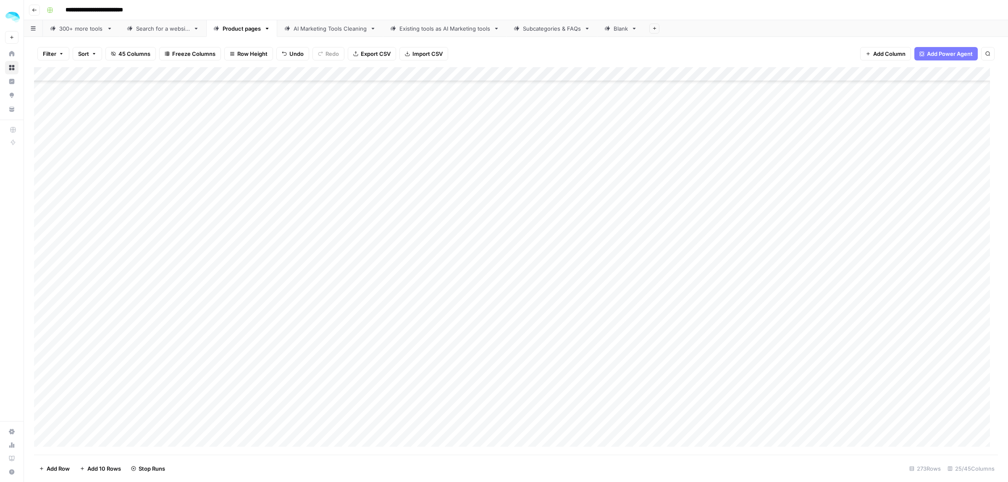
scroll to position [3546, 0]
click at [592, 354] on div "Add Column" at bounding box center [516, 261] width 964 height 388
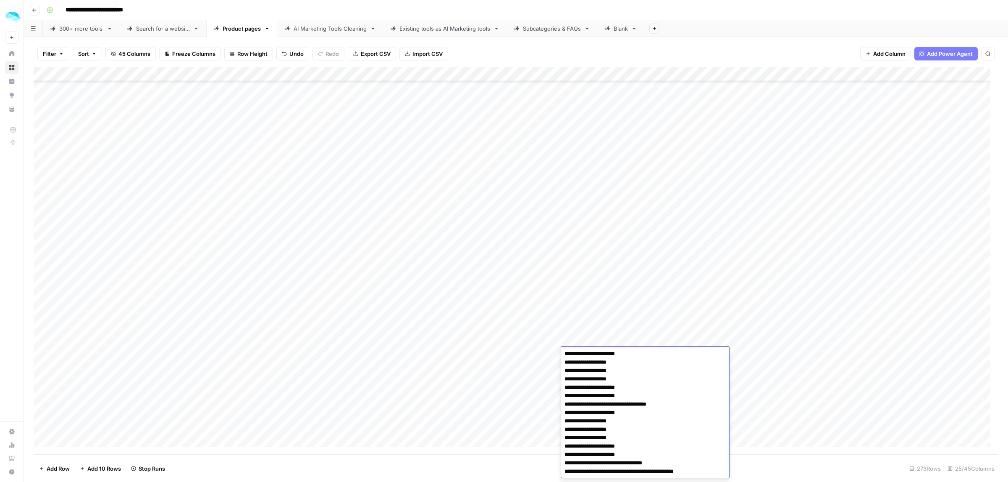
scroll to position [2940, 0]
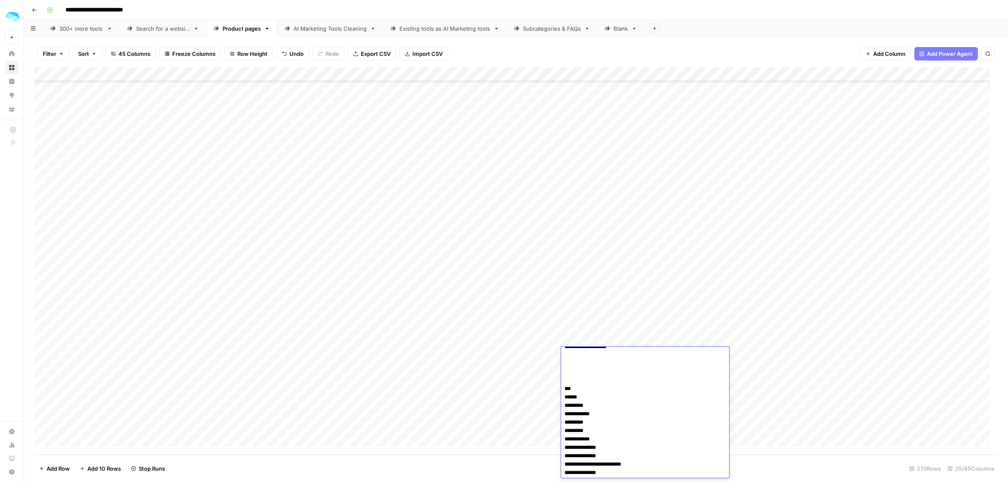
click at [699, 320] on div "Add Column" at bounding box center [516, 261] width 964 height 388
click at [205, 303] on div "Add Column" at bounding box center [516, 261] width 964 height 388
click at [603, 307] on div "Add Column" at bounding box center [516, 261] width 964 height 388
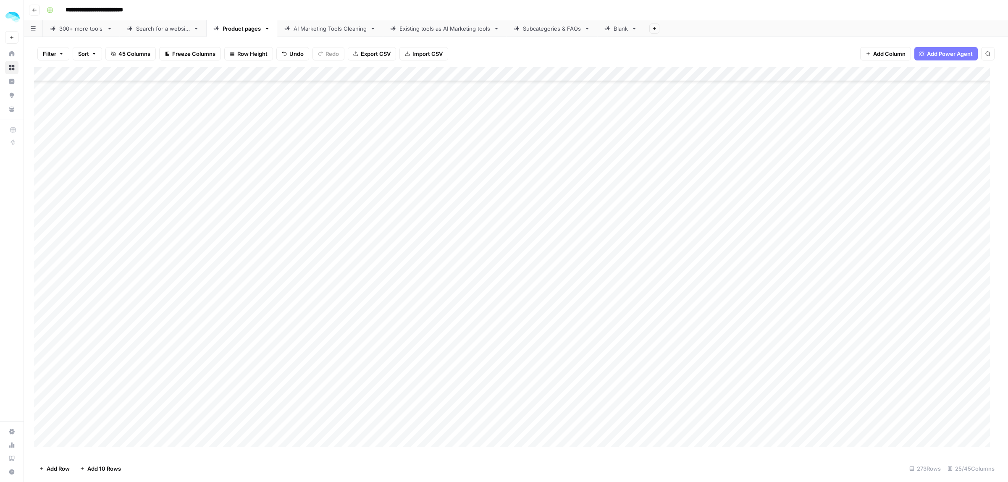
scroll to position [2916, 0]
click at [576, 201] on div "Add Column" at bounding box center [516, 261] width 964 height 388
type textarea "**********"
click at [205, 290] on div "Add Column" at bounding box center [516, 261] width 964 height 388
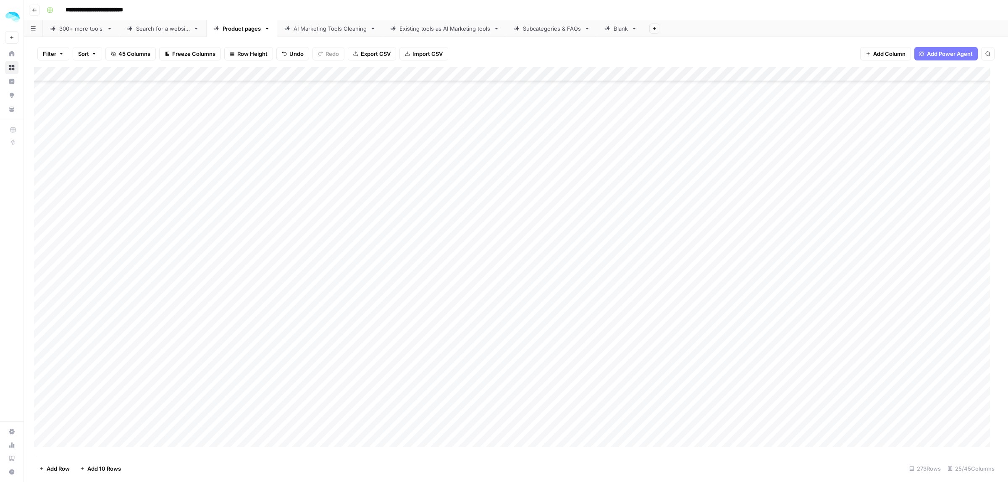
click at [599, 295] on div "Add Column" at bounding box center [516, 261] width 964 height 388
type textarea "**********"
click at [203, 238] on div "Add Column" at bounding box center [516, 261] width 964 height 388
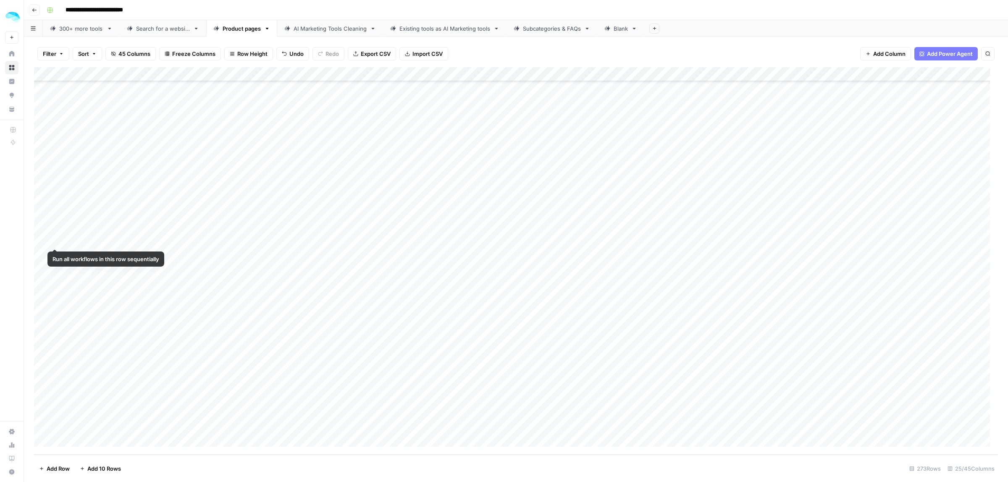
drag, startPoint x: 43, startPoint y: 234, endPoint x: 44, endPoint y: 247, distance: 13.1
click at [43, 237] on div "Add Column" at bounding box center [516, 261] width 964 height 388
click at [42, 239] on div "Add Column" at bounding box center [516, 261] width 964 height 388
click at [53, 472] on span "Delete 1 Row" at bounding box center [56, 469] width 34 height 8
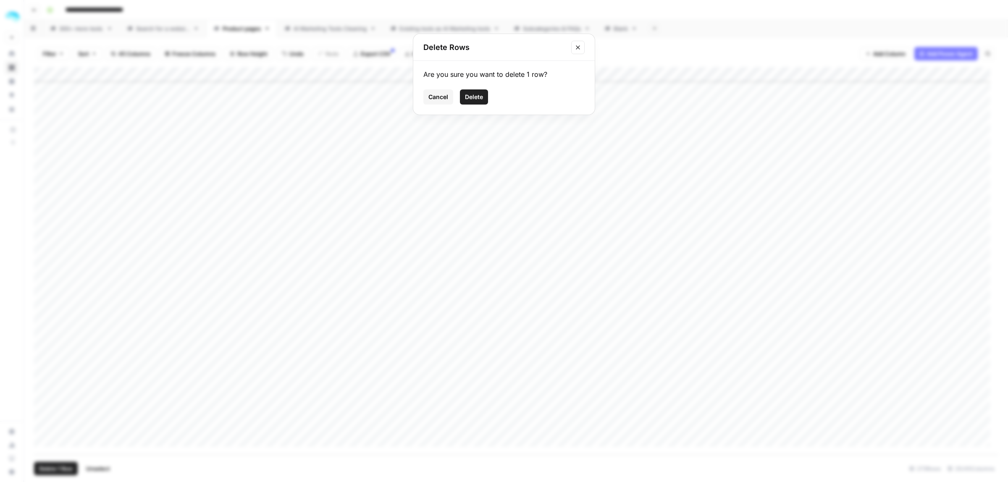
click at [480, 97] on span "Delete" at bounding box center [474, 97] width 18 height 8
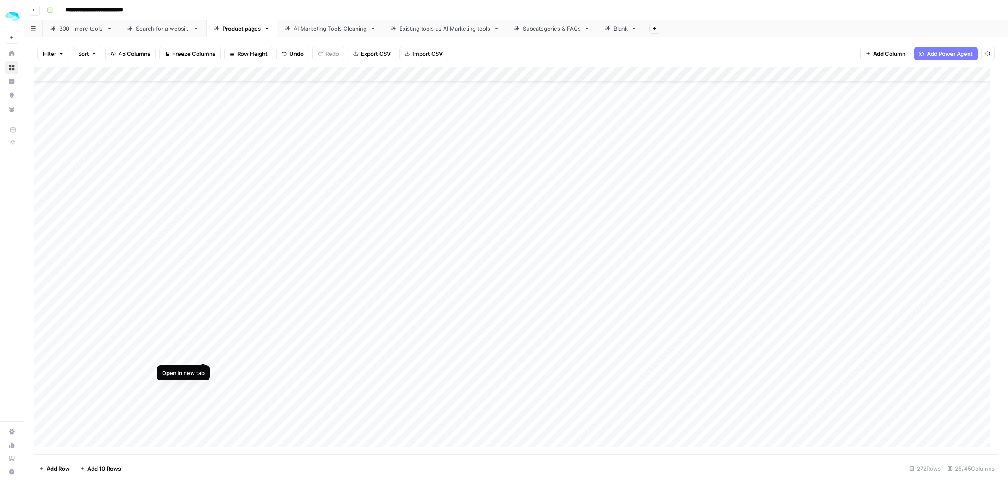
click at [202, 355] on div "Add Column" at bounding box center [516, 261] width 964 height 388
click at [532, 74] on div "Add Column" at bounding box center [516, 261] width 964 height 388
click at [131, 55] on span "45 Columns" at bounding box center [134, 54] width 32 height 8
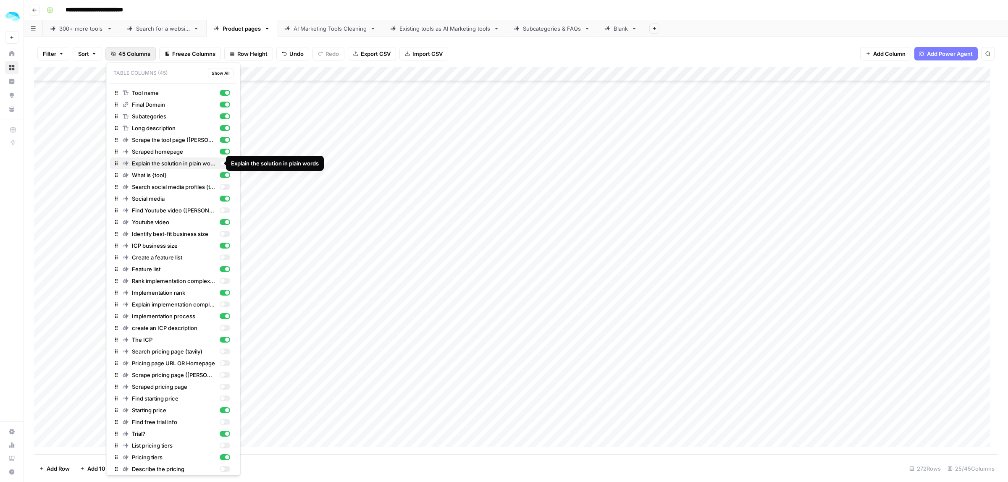
click at [220, 163] on div "button" at bounding box center [222, 163] width 4 height 4
click at [344, 73] on div "Add Column" at bounding box center [516, 261] width 964 height 388
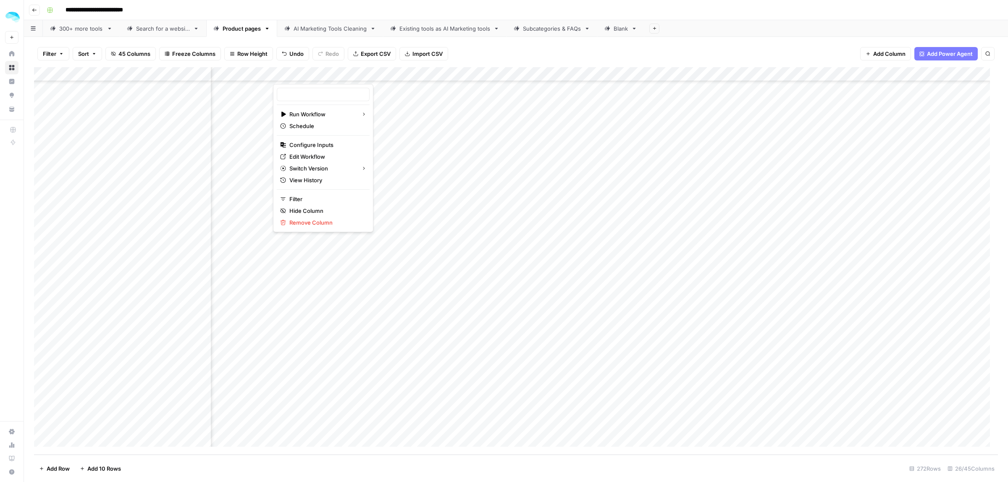
type input "Explain the solution in plain words"
click at [383, 145] on span "Remaining Rows" at bounding box center [393, 146] width 53 height 8
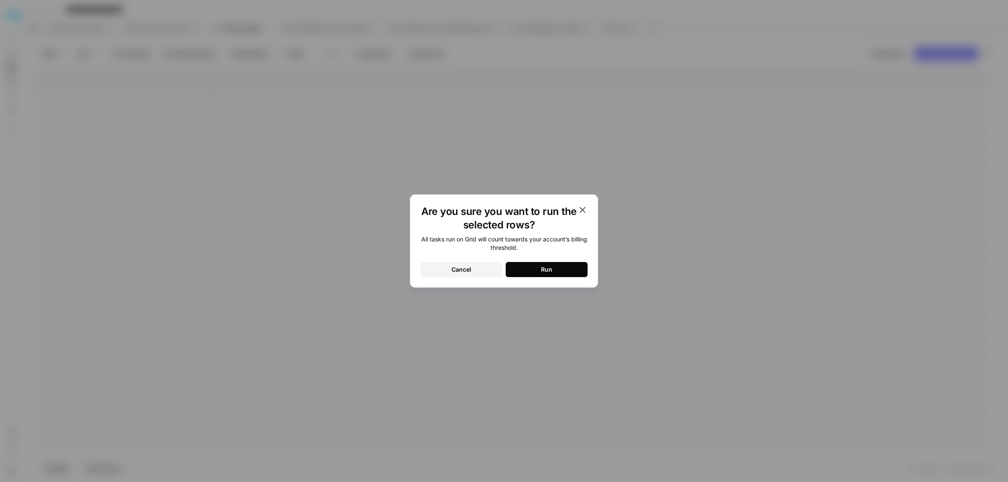
click at [562, 265] on button "Run" at bounding box center [547, 269] width 82 height 15
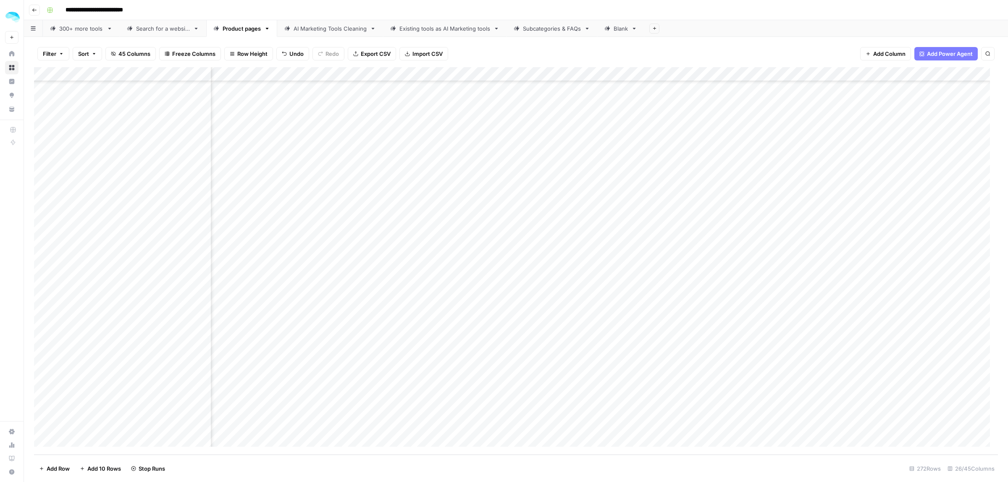
click at [137, 53] on span "45 Columns" at bounding box center [134, 54] width 32 height 8
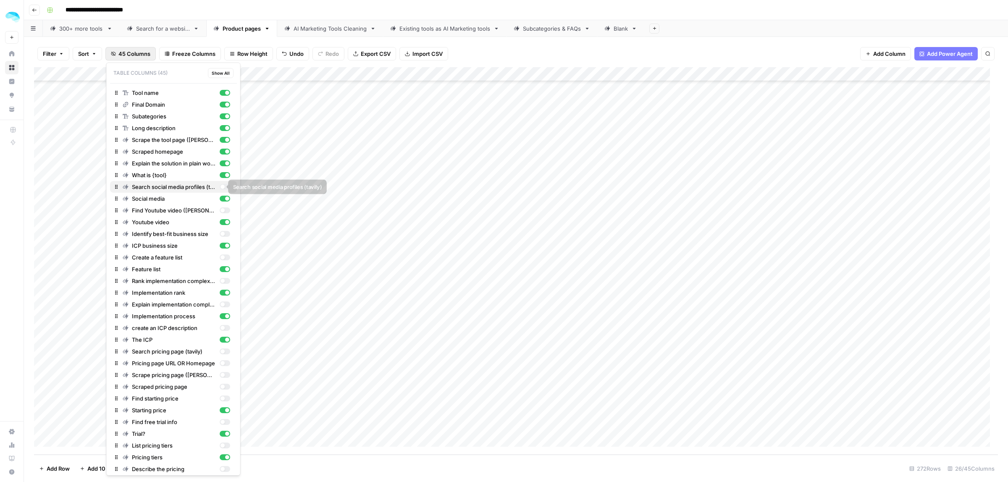
click at [220, 186] on div "button" at bounding box center [222, 187] width 4 height 4
click at [219, 209] on div "button" at bounding box center [224, 210] width 11 height 6
click at [219, 231] on div "button" at bounding box center [224, 234] width 11 height 6
click at [219, 257] on div "button" at bounding box center [224, 258] width 11 height 6
click at [219, 282] on div "button" at bounding box center [224, 281] width 11 height 6
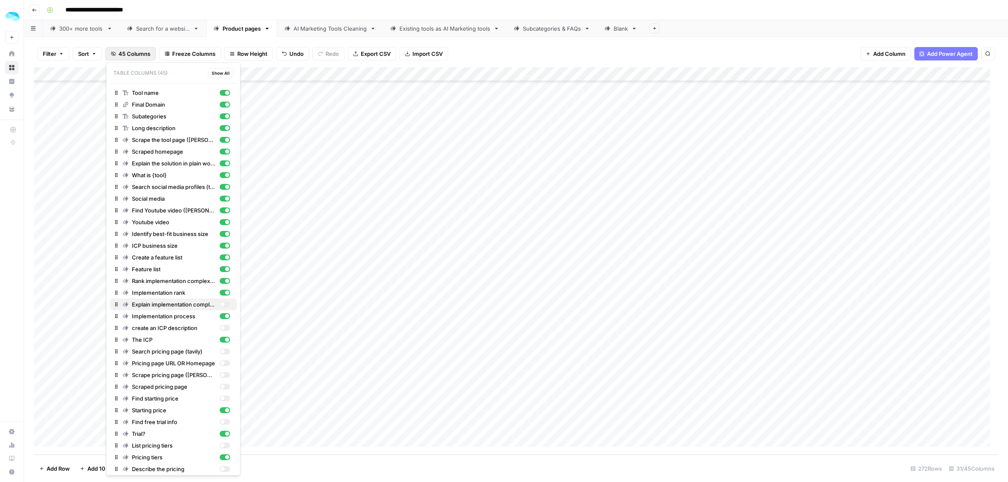
click at [219, 304] on div "button" at bounding box center [224, 305] width 11 height 6
click at [219, 323] on button "create an ICP description" at bounding box center [173, 328] width 127 height 12
click at [219, 353] on div "button" at bounding box center [224, 352] width 11 height 6
click at [219, 363] on div "button" at bounding box center [224, 363] width 11 height 6
click at [219, 377] on div "button" at bounding box center [224, 375] width 11 height 6
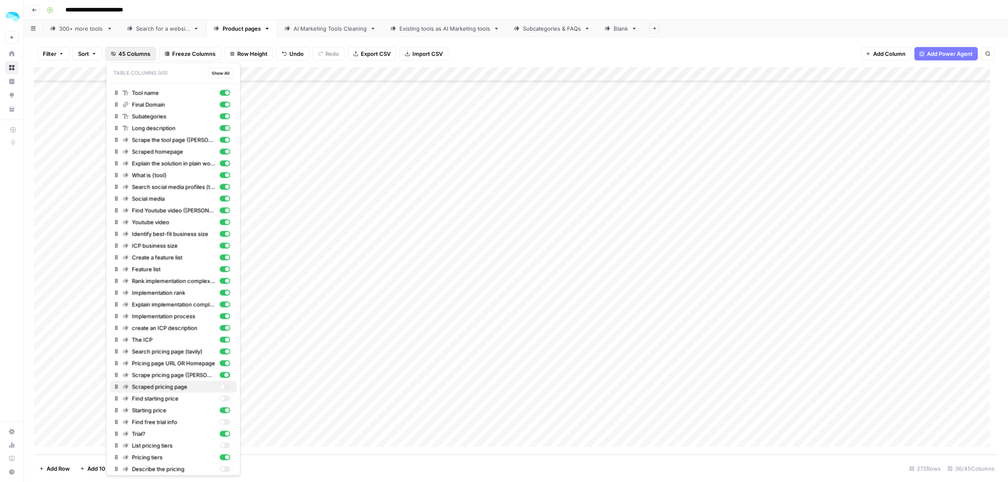
click at [219, 385] on div "button" at bounding box center [224, 387] width 11 height 6
click at [220, 399] on div "button" at bounding box center [222, 399] width 4 height 4
click at [220, 422] on div "button" at bounding box center [222, 422] width 4 height 4
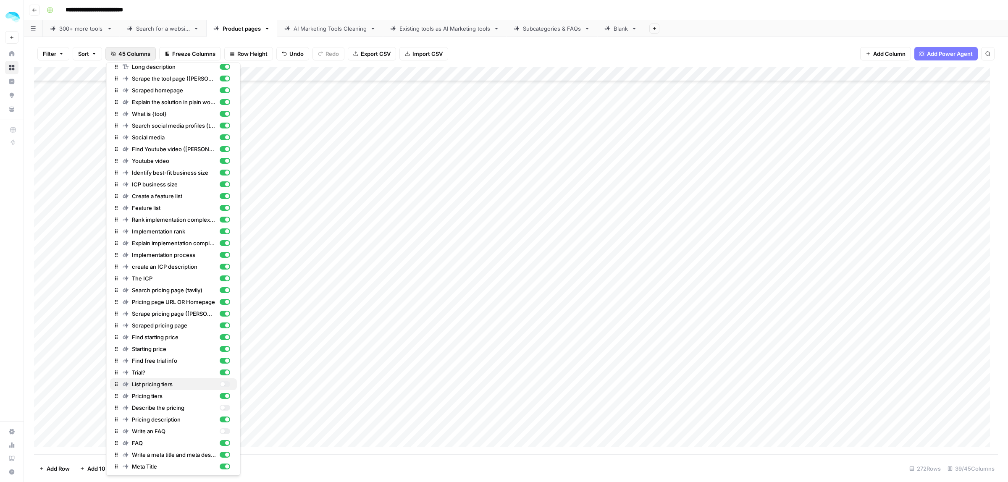
scroll to position [145, 0]
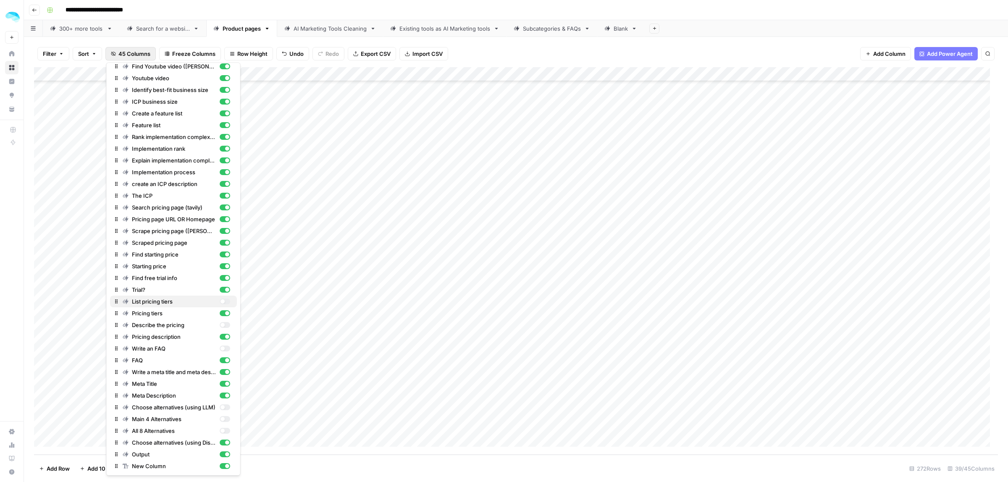
click at [220, 299] on div "button" at bounding box center [222, 301] width 4 height 4
click at [220, 323] on div "button" at bounding box center [222, 325] width 4 height 4
click at [219, 348] on div "button" at bounding box center [224, 349] width 11 height 6
click at [219, 404] on div "button" at bounding box center [224, 407] width 11 height 6
click at [219, 417] on div "button" at bounding box center [224, 419] width 11 height 6
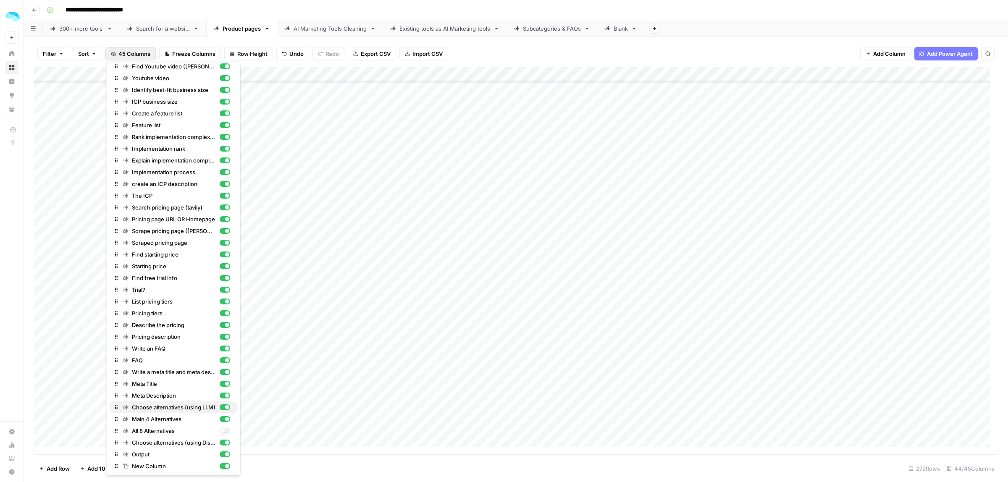
click at [219, 408] on div "button" at bounding box center [224, 407] width 11 height 6
click at [215, 415] on div "Main 4 Alternatives" at bounding box center [177, 419] width 108 height 8
click at [145, 55] on span "45 Columns" at bounding box center [134, 54] width 32 height 8
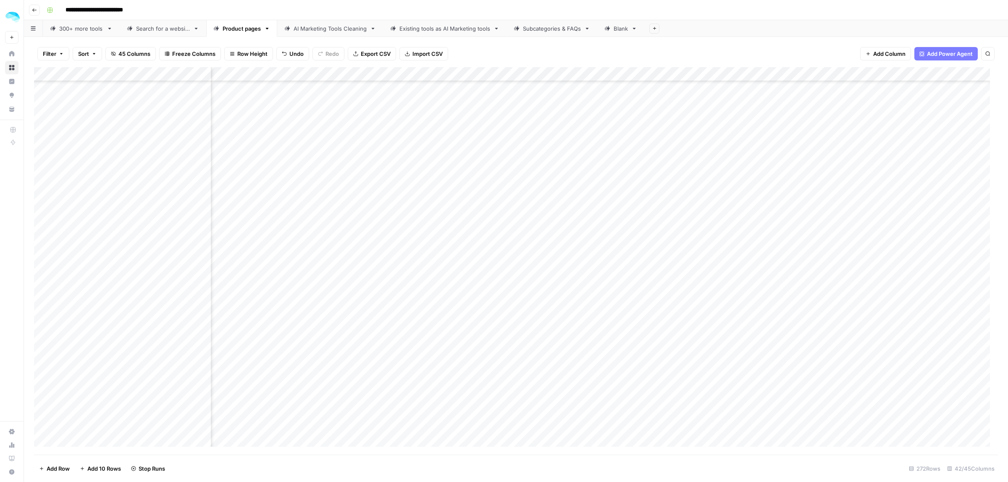
scroll to position [2220, 916]
click at [778, 73] on div "Add Column" at bounding box center [516, 261] width 964 height 388
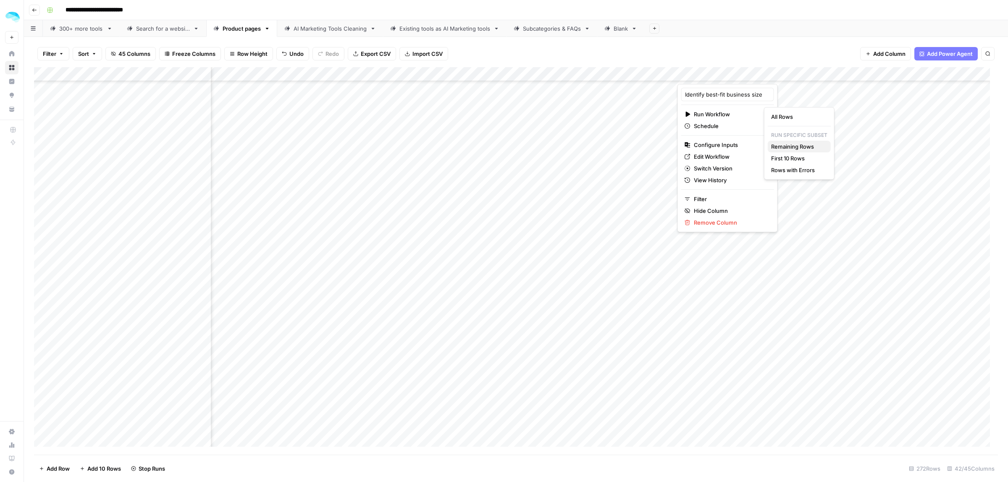
click at [793, 150] on span "Remaining Rows" at bounding box center [797, 146] width 53 height 8
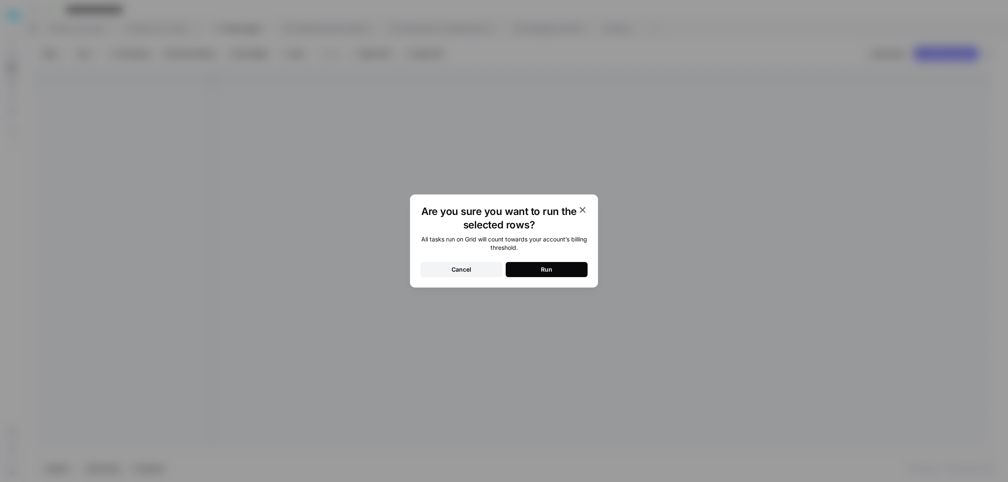
click at [538, 274] on button "Run" at bounding box center [547, 269] width 82 height 15
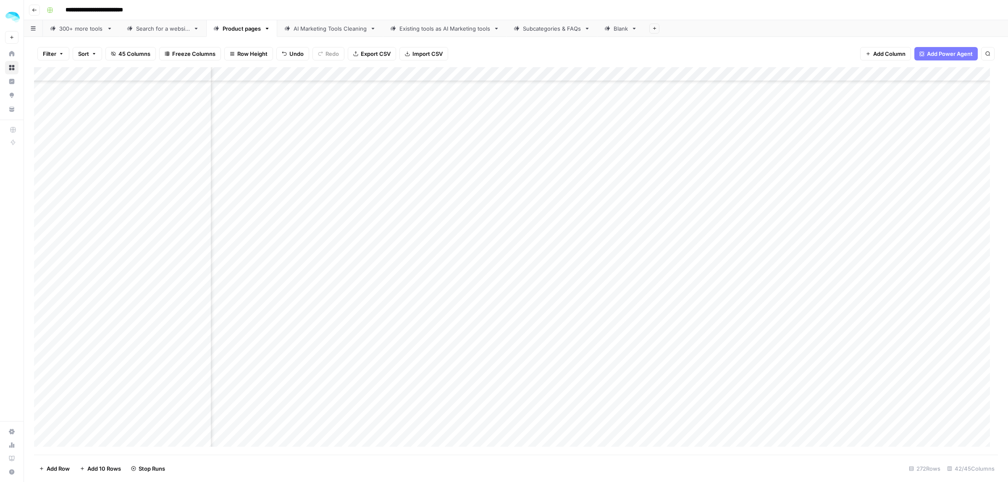
scroll to position [2220, 1246]
click at [639, 76] on div "Add Column" at bounding box center [516, 261] width 964 height 388
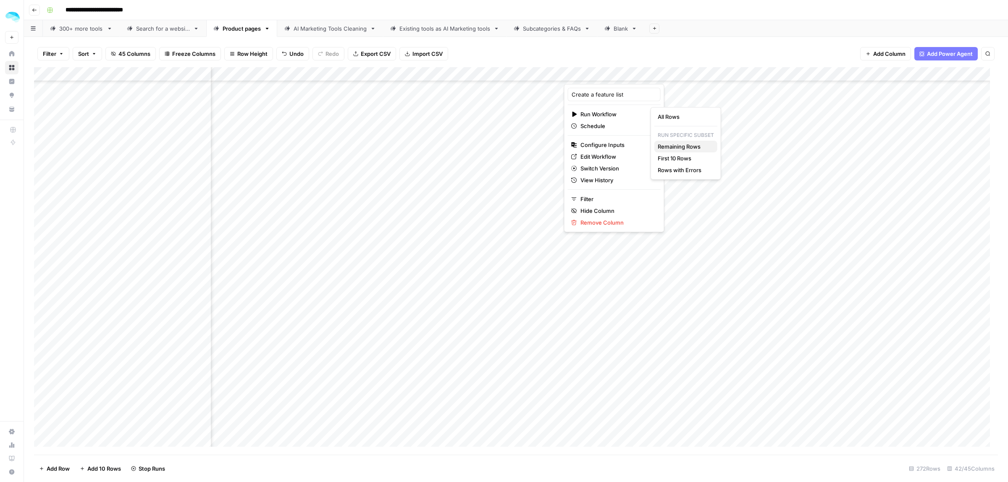
click at [671, 144] on span "Remaining Rows" at bounding box center [684, 146] width 53 height 8
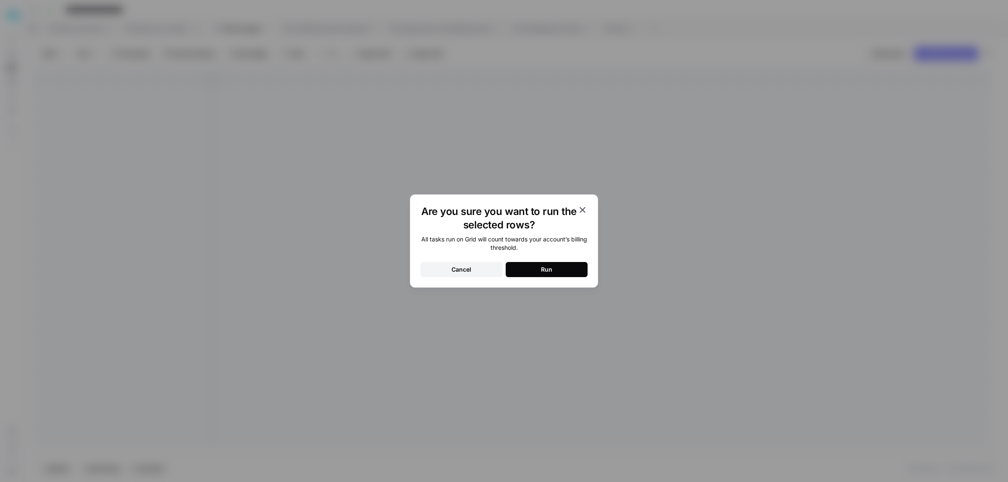
click at [545, 267] on div "Run" at bounding box center [546, 269] width 11 height 8
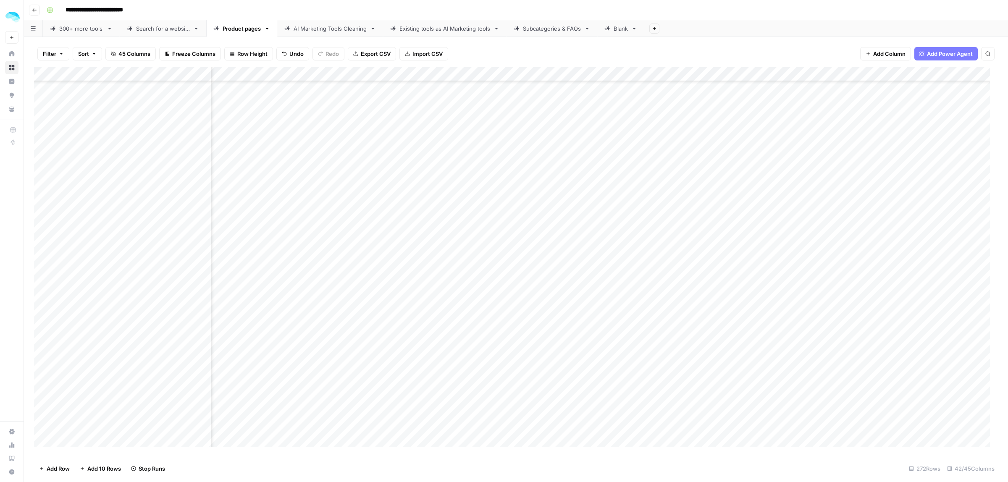
scroll to position [2220, 1506]
click at [627, 74] on div "Add Column" at bounding box center [516, 261] width 964 height 388
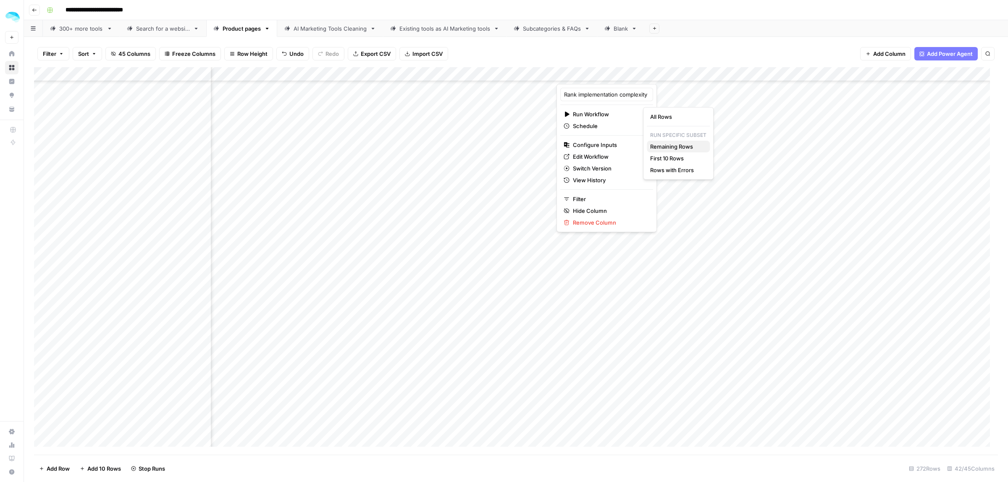
click at [669, 145] on span "Remaining Rows" at bounding box center [676, 146] width 53 height 8
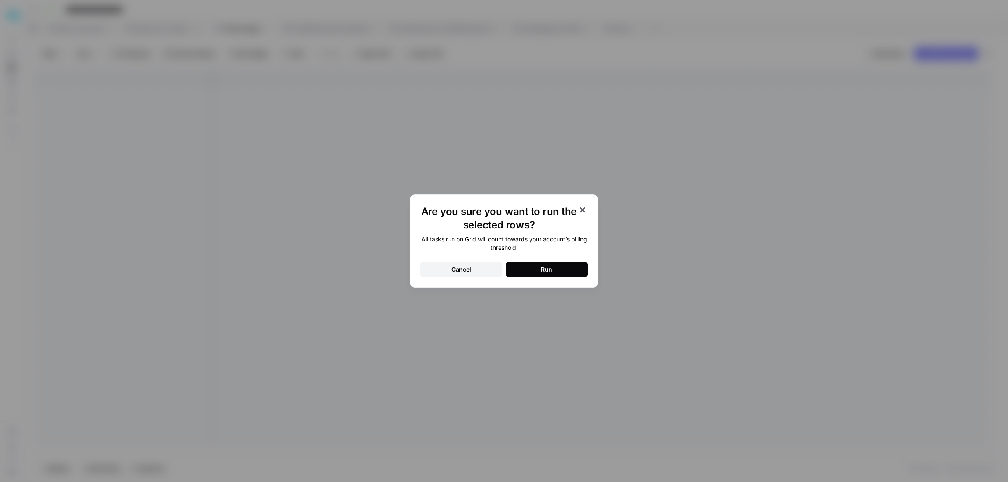
click at [565, 261] on div "All tasks run on Grid will count towards your account’s billing threshold. Canc…" at bounding box center [503, 256] width 167 height 42
click at [562, 269] on button "Run" at bounding box center [547, 269] width 82 height 15
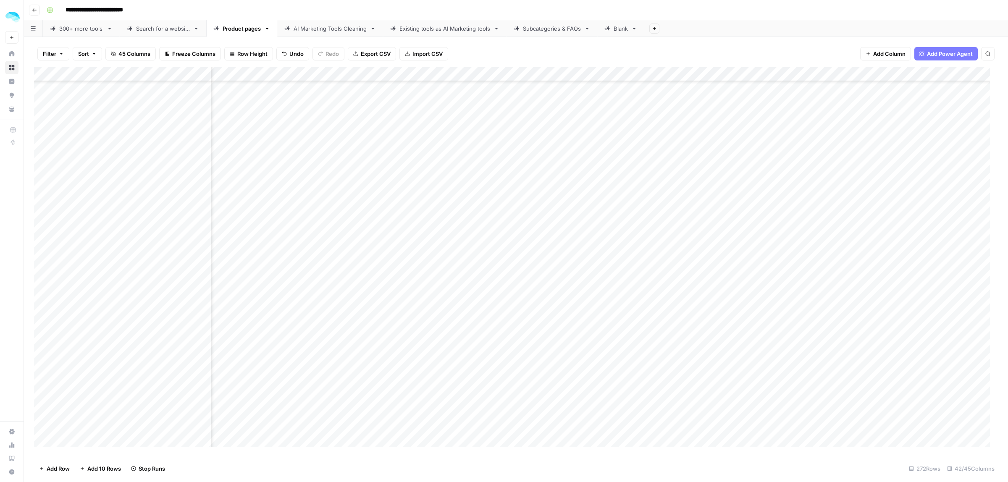
scroll to position [2220, 1807]
click at [453, 74] on div "Add Column" at bounding box center [516, 261] width 964 height 388
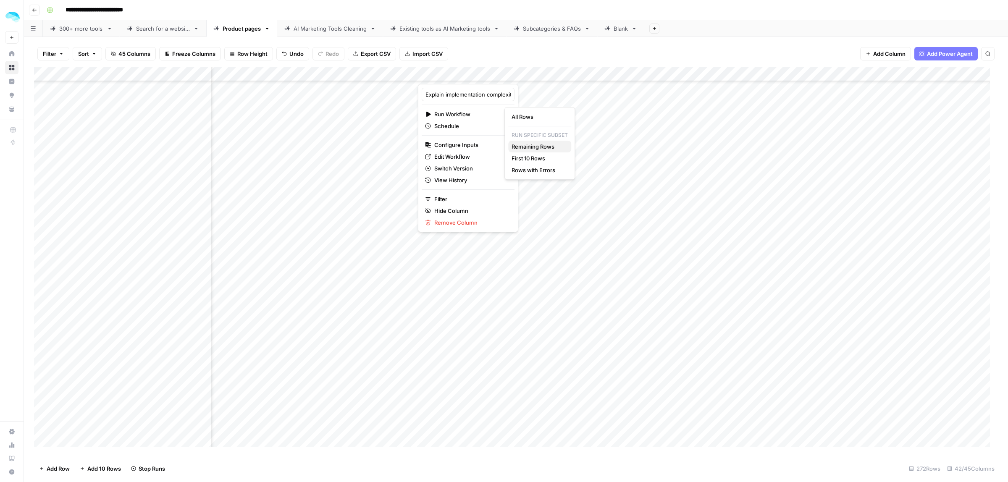
click at [537, 144] on span "Remaining Rows" at bounding box center [538, 146] width 53 height 8
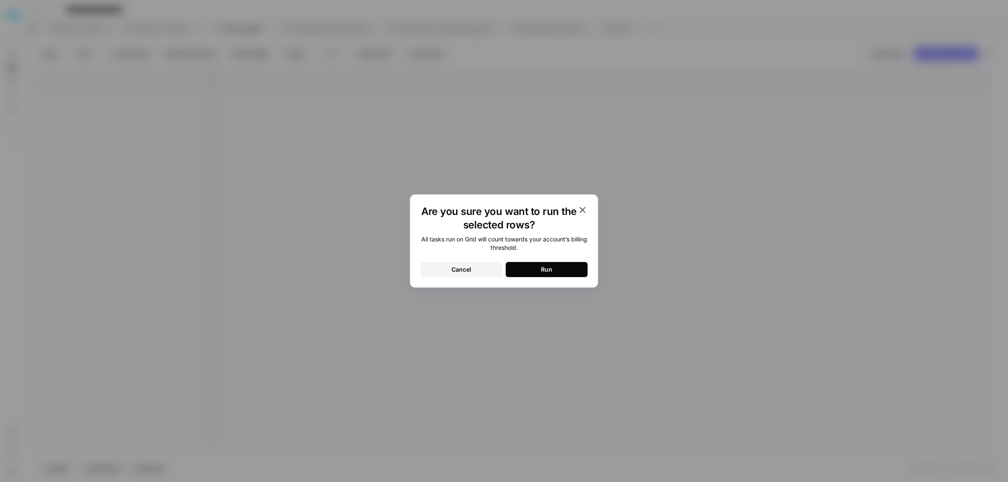
click at [544, 270] on div "Run" at bounding box center [546, 269] width 11 height 8
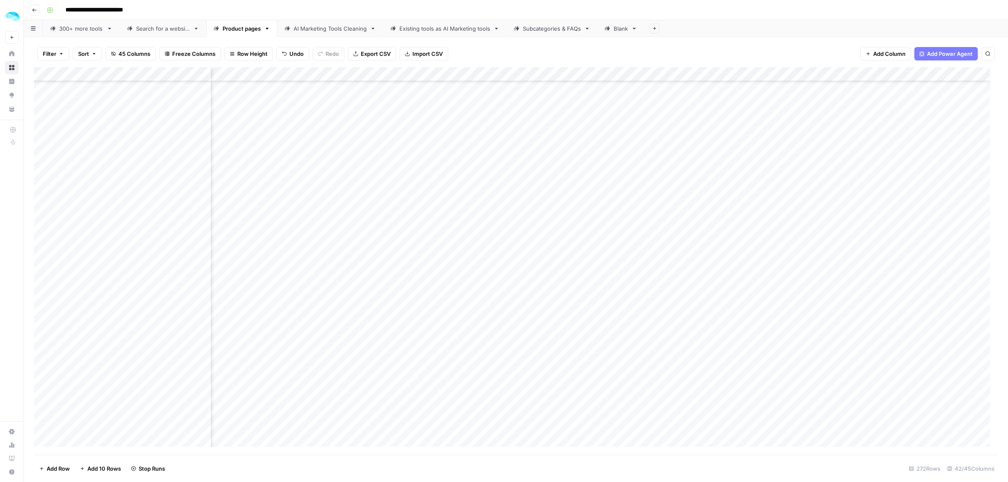
click at [736, 74] on div "Add Column" at bounding box center [516, 261] width 964 height 388
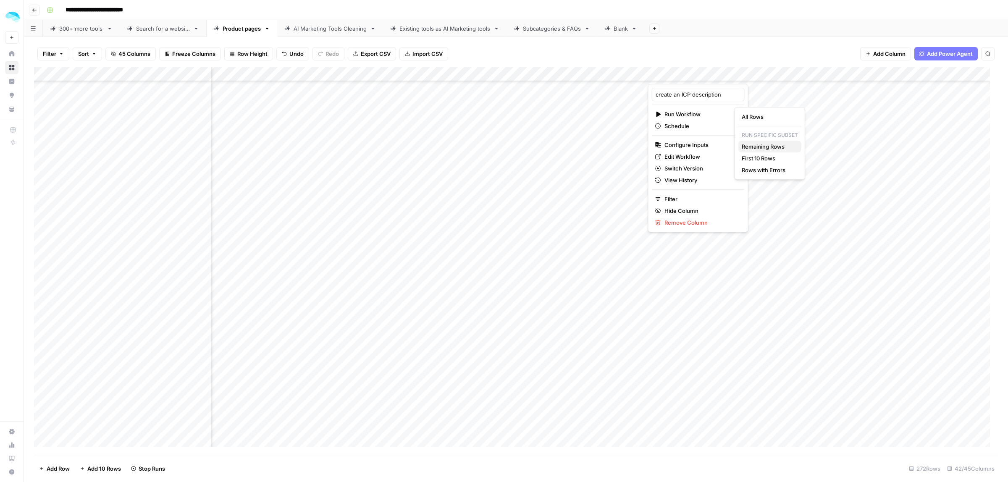
click at [742, 142] on span "Remaining Rows" at bounding box center [768, 146] width 53 height 8
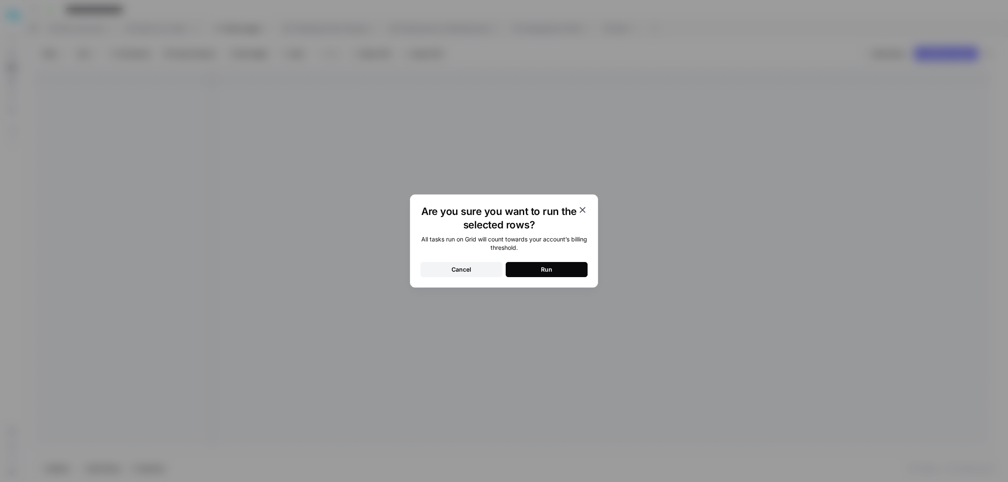
click at [531, 265] on button "Run" at bounding box center [547, 269] width 82 height 15
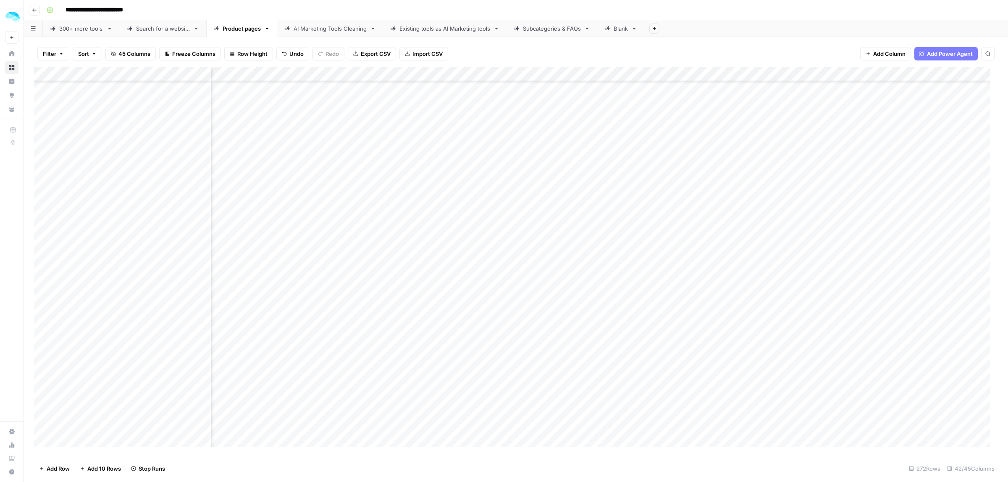
scroll to position [2220, 501]
